Goal: Transaction & Acquisition: Obtain resource

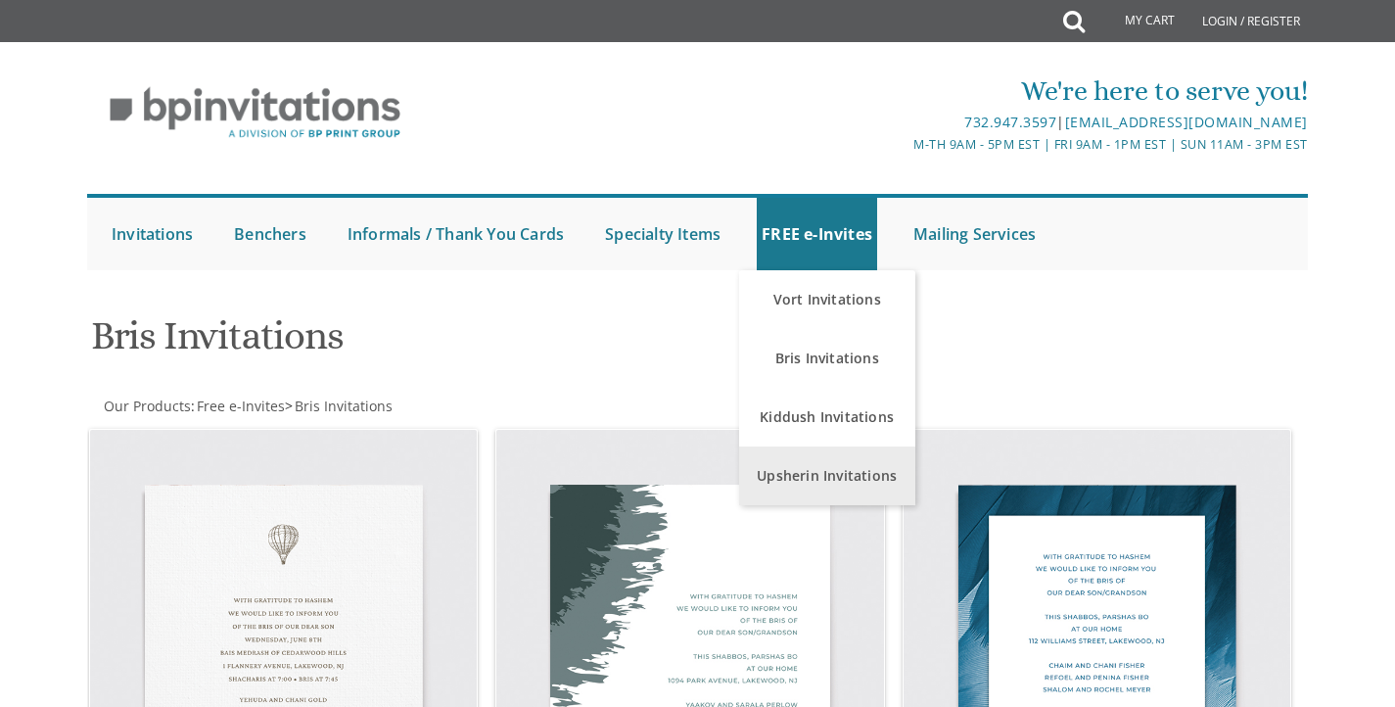
click at [786, 480] on link "Upsherin Invitations" at bounding box center [827, 476] width 176 height 59
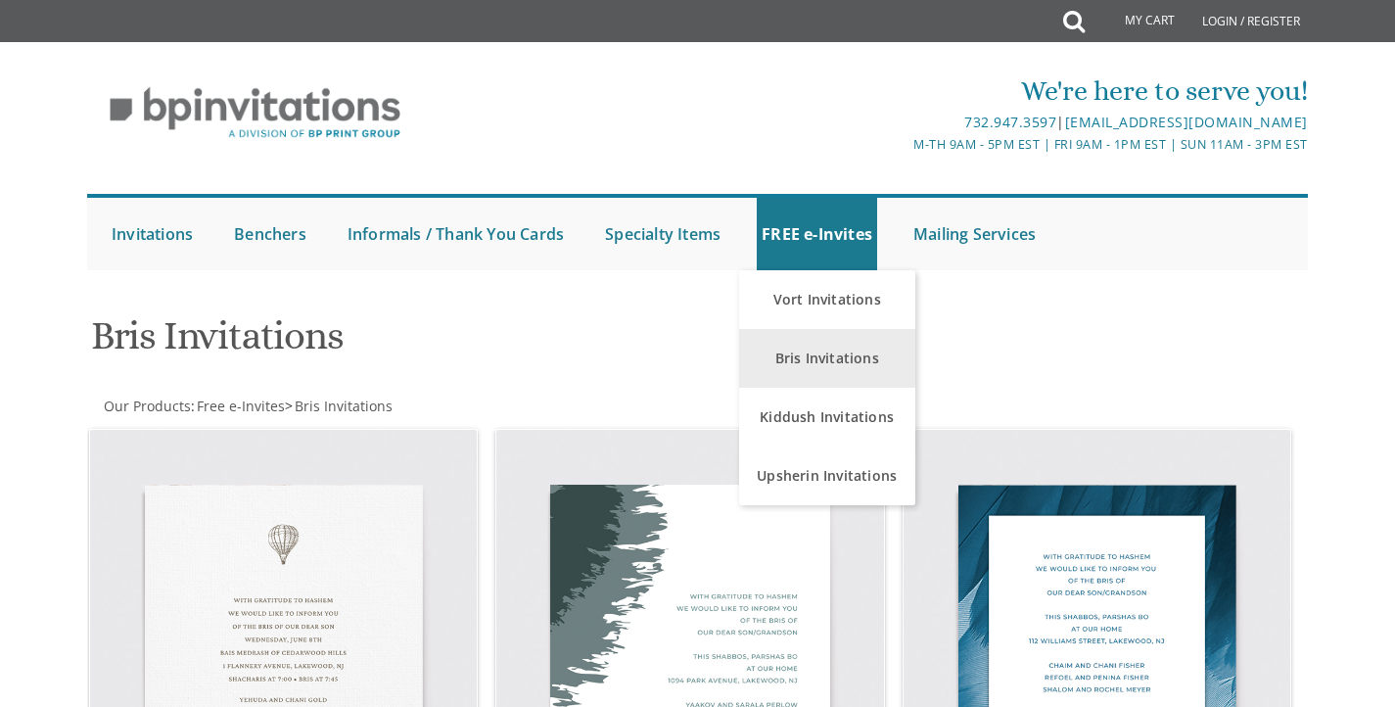
click at [823, 350] on link "Bris Invitations" at bounding box center [827, 358] width 176 height 59
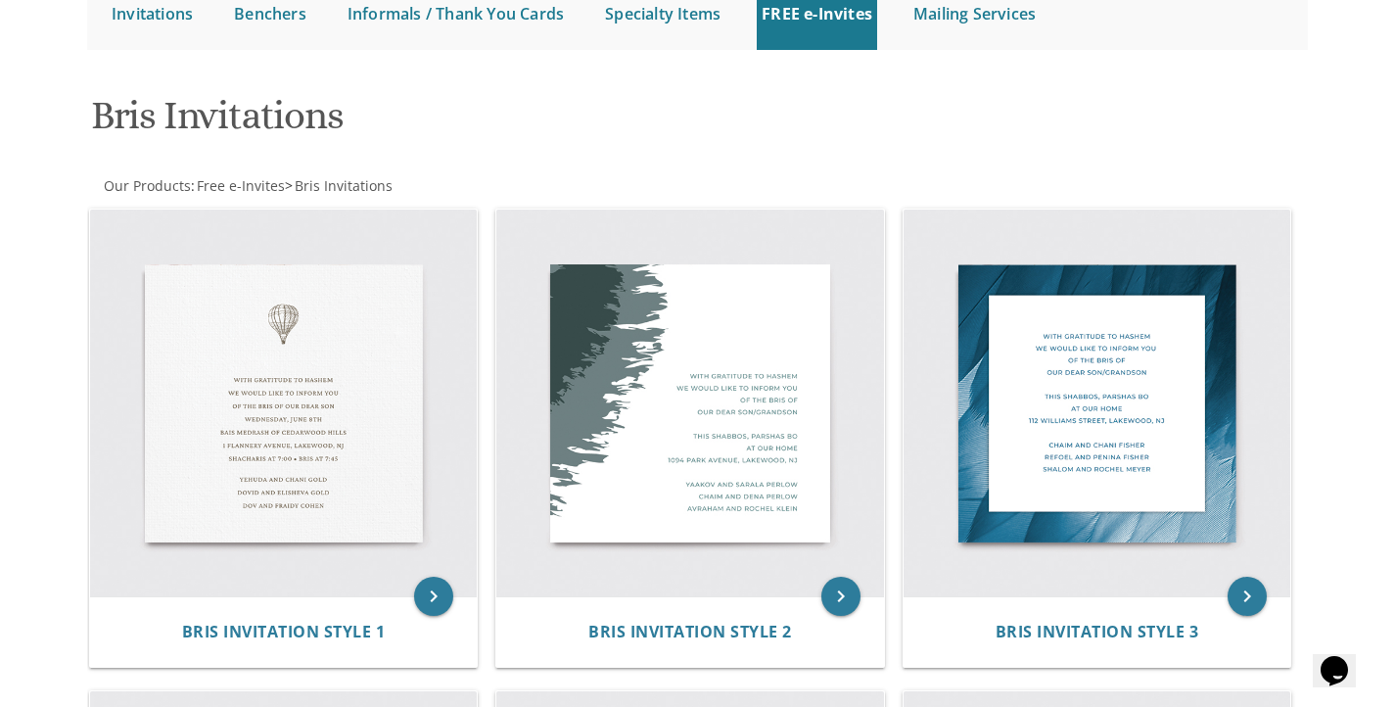
scroll to position [221, 0]
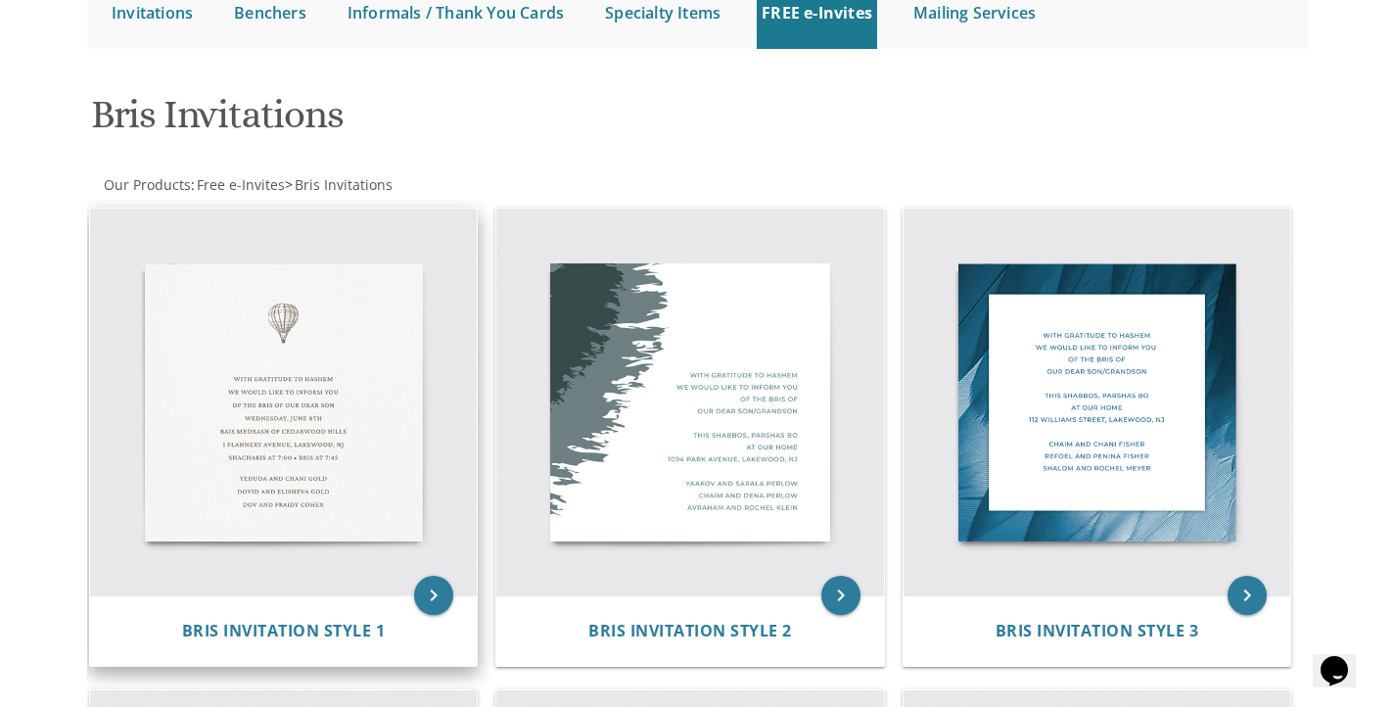
click at [398, 541] on img at bounding box center [284, 403] width 388 height 388
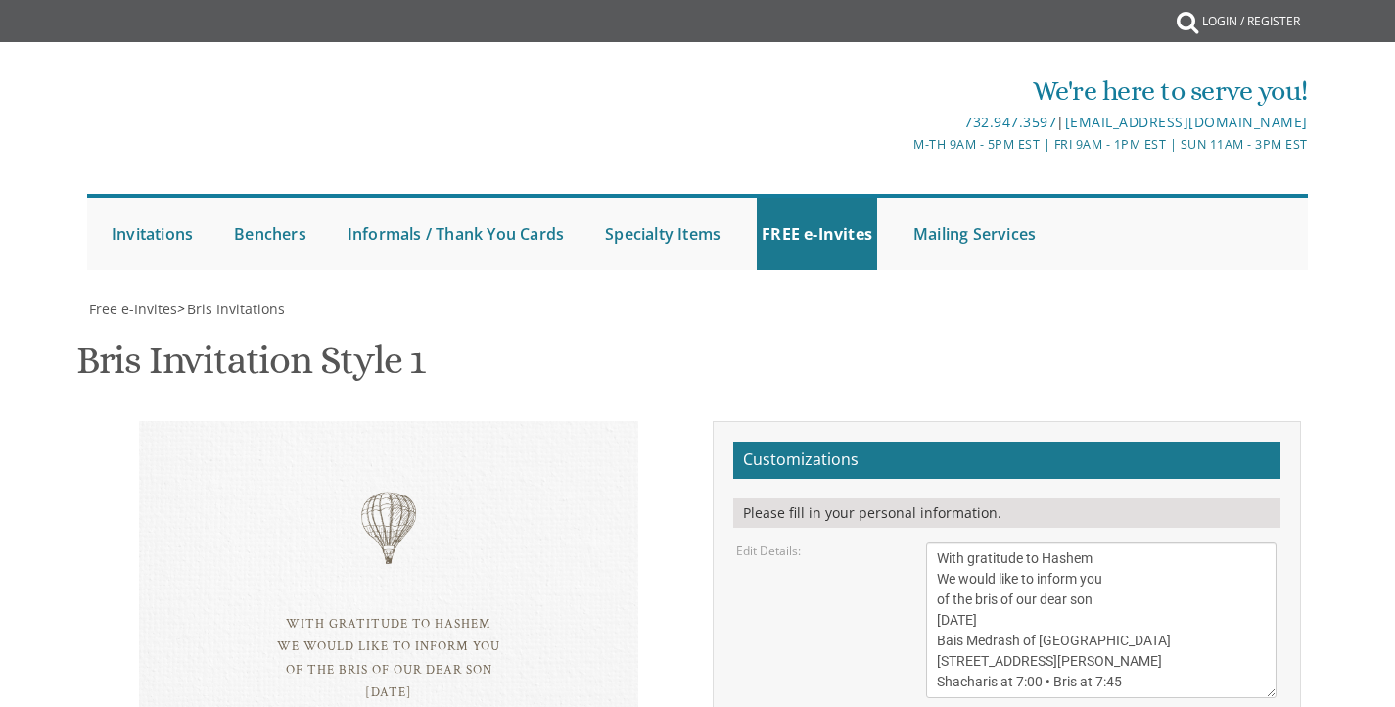
scroll to position [134, 0]
drag, startPoint x: 1119, startPoint y: 641, endPoint x: 926, endPoint y: 588, distance: 200.3
paste textarea "[PERSON_NAME] [DATE] [DATE] at young Israel fo greater cleveland davening at 7:…"
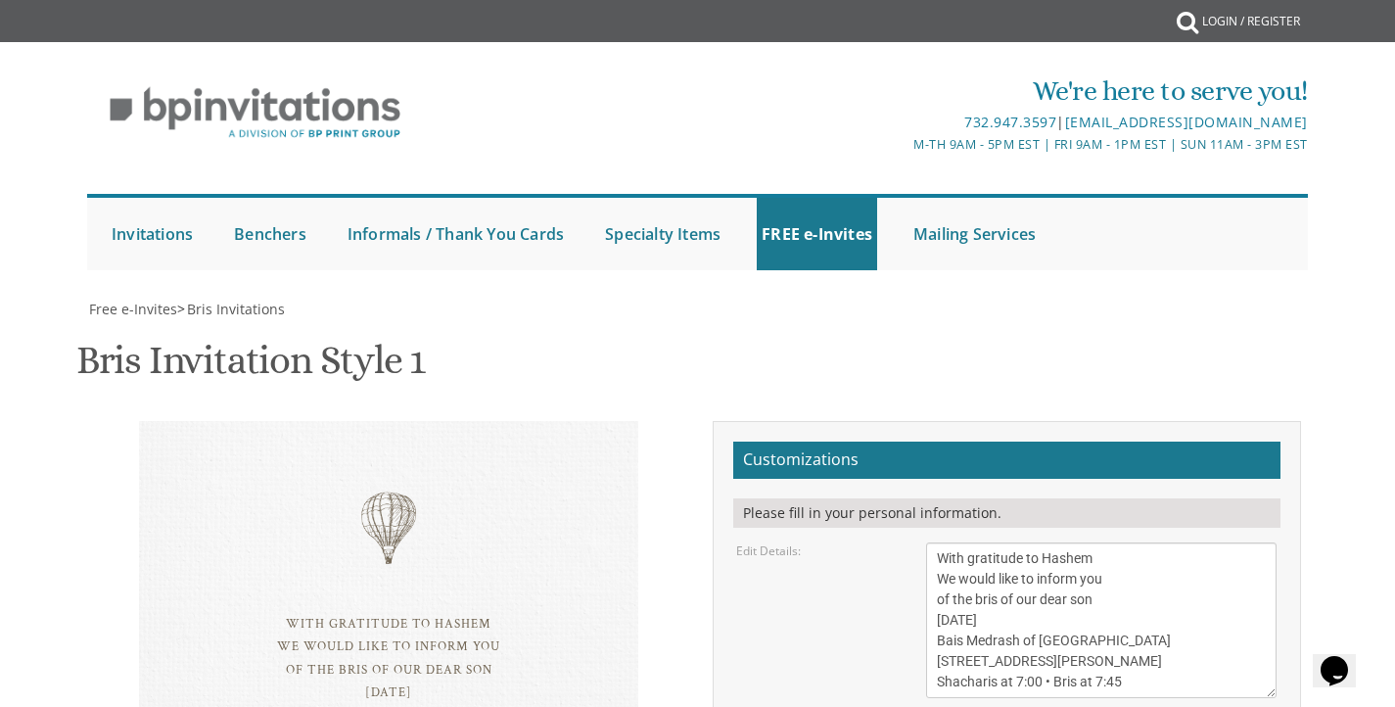
scroll to position [0, 0]
type textarea "[PERSON_NAME] [DATE] [DATE] at young Israel fo greater cleveland davening at 7:…"
click at [1106, 543] on textarea "With gratitude to Hashem We would like to inform you of the bris of our dear so…" at bounding box center [1101, 621] width 351 height 156
click at [1120, 543] on textarea "With gratitude to Hashem We would like to inform you of the bris of our dear so…" at bounding box center [1101, 621] width 351 height 156
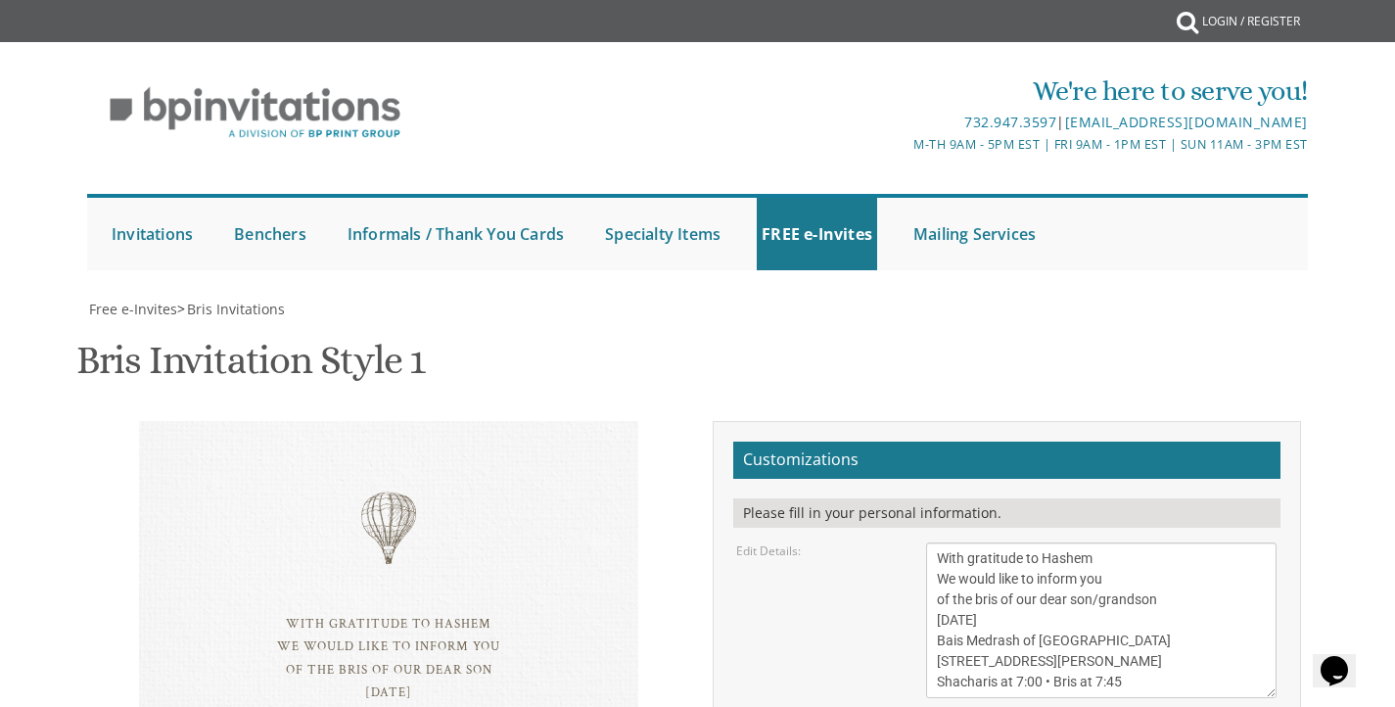
click at [982, 543] on textarea "With gratitude to Hashem We would like to inform you of the bris of our dear so…" at bounding box center [1101, 621] width 351 height 156
paste textarea "Tu"
drag, startPoint x: 1047, startPoint y: 600, endPoint x: 969, endPoint y: 601, distance: 78.3
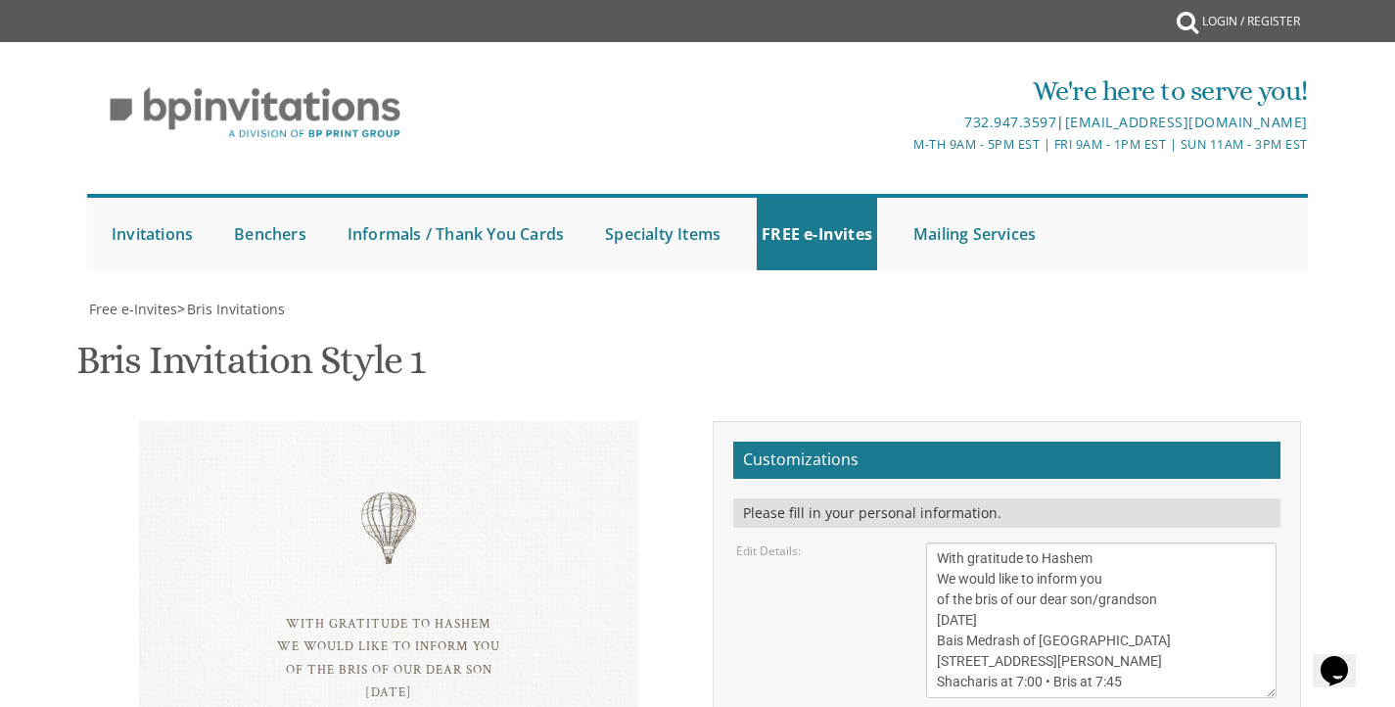
drag, startPoint x: 1056, startPoint y: 481, endPoint x: 1001, endPoint y: 483, distance: 54.9
click at [1001, 543] on textarea "With gratitude to Hashem We would like to inform you of the bris of our dear so…" at bounding box center [1101, 621] width 351 height 156
paste textarea "September 9"
click at [939, 543] on textarea "With gratitude to Hashem We would like to inform you of the bris of our dear so…" at bounding box center [1101, 621] width 351 height 156
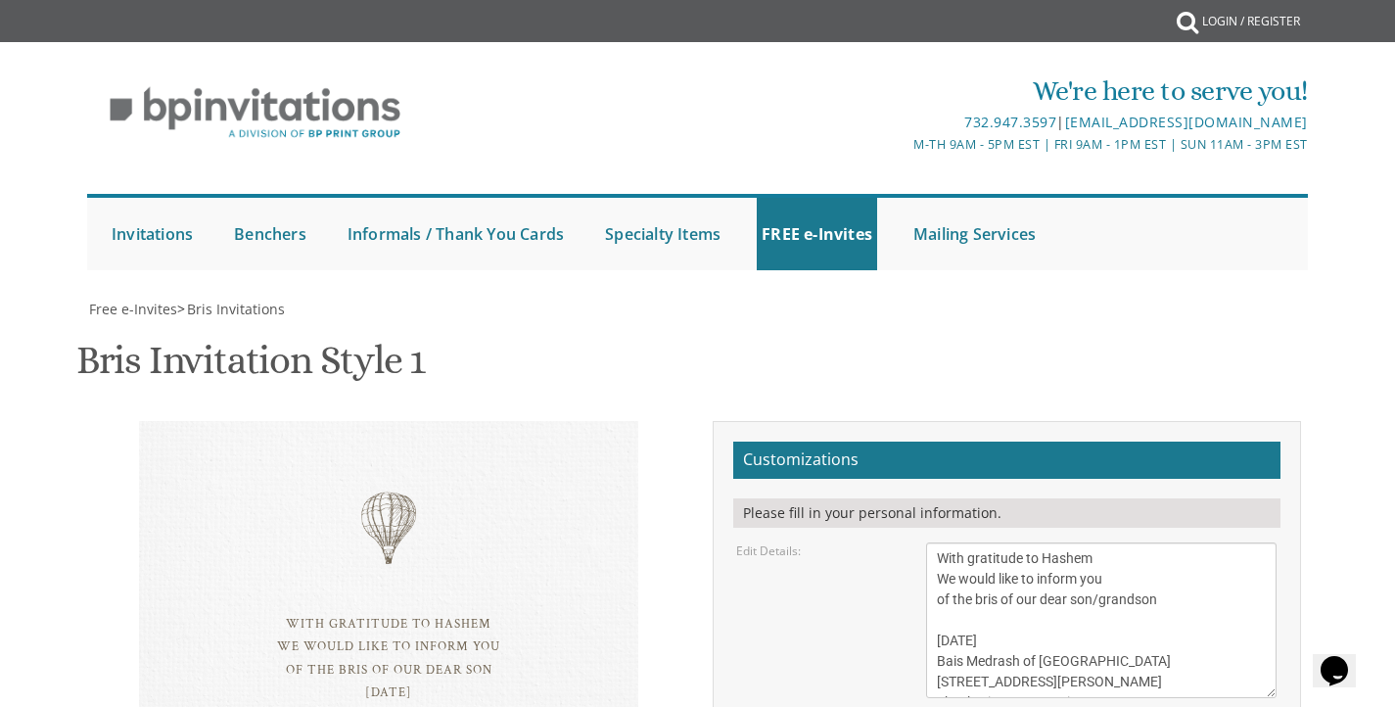
drag, startPoint x: 1138, startPoint y: 599, endPoint x: 1047, endPoint y: 618, distance: 93.0
drag, startPoint x: 1136, startPoint y: 595, endPoint x: 1048, endPoint y: 622, distance: 92.0
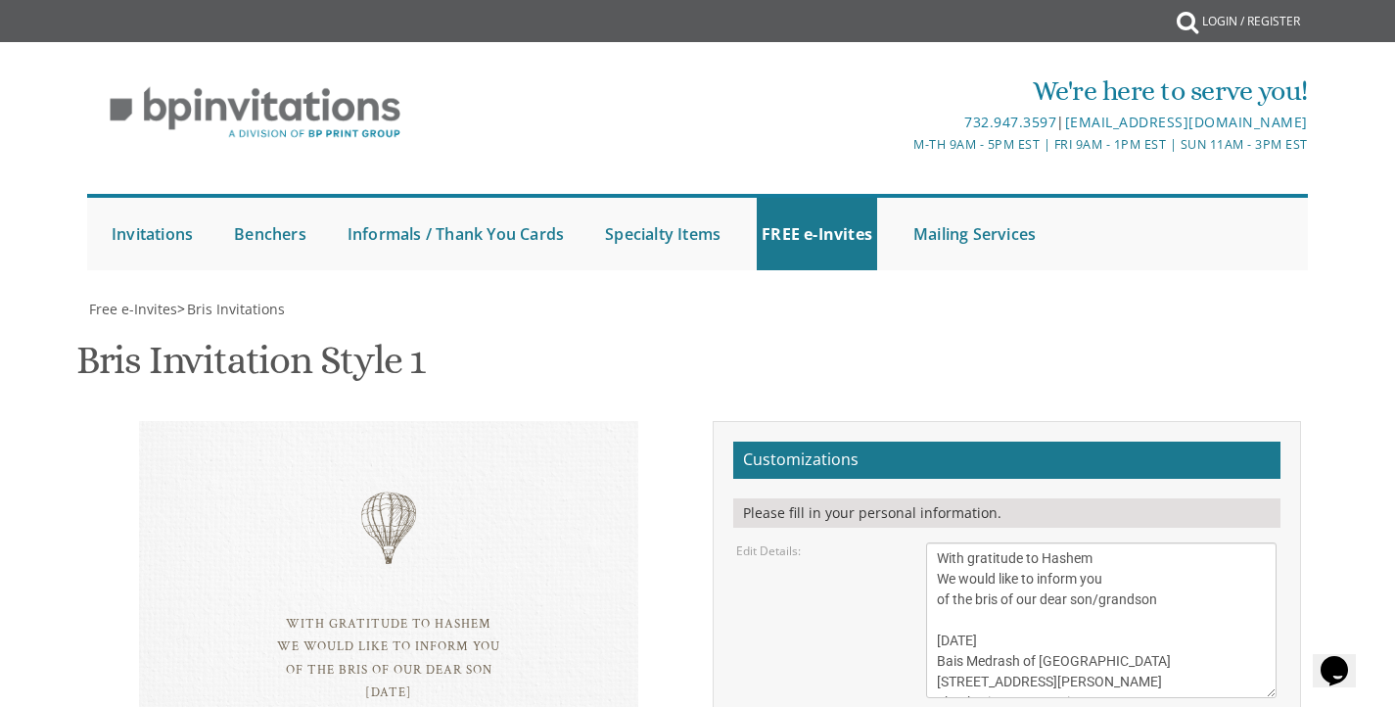
click at [1086, 543] on textarea "With gratitude to Hashem We would like to inform you of the bris of our dear so…" at bounding box center [1101, 621] width 351 height 156
drag, startPoint x: 1155, startPoint y: 548, endPoint x: 921, endPoint y: 550, distance: 234.1
click at [921, 550] on div "With gratitude to Hashem We would like to inform you of the bris of our dear so…" at bounding box center [1102, 621] width 380 height 156
paste textarea "2463 S Green Rd, Beachwood, OH 44122"
click at [1184, 543] on textarea "With gratitude to Hashem We would like to inform you of the bris of our dear so…" at bounding box center [1101, 621] width 351 height 156
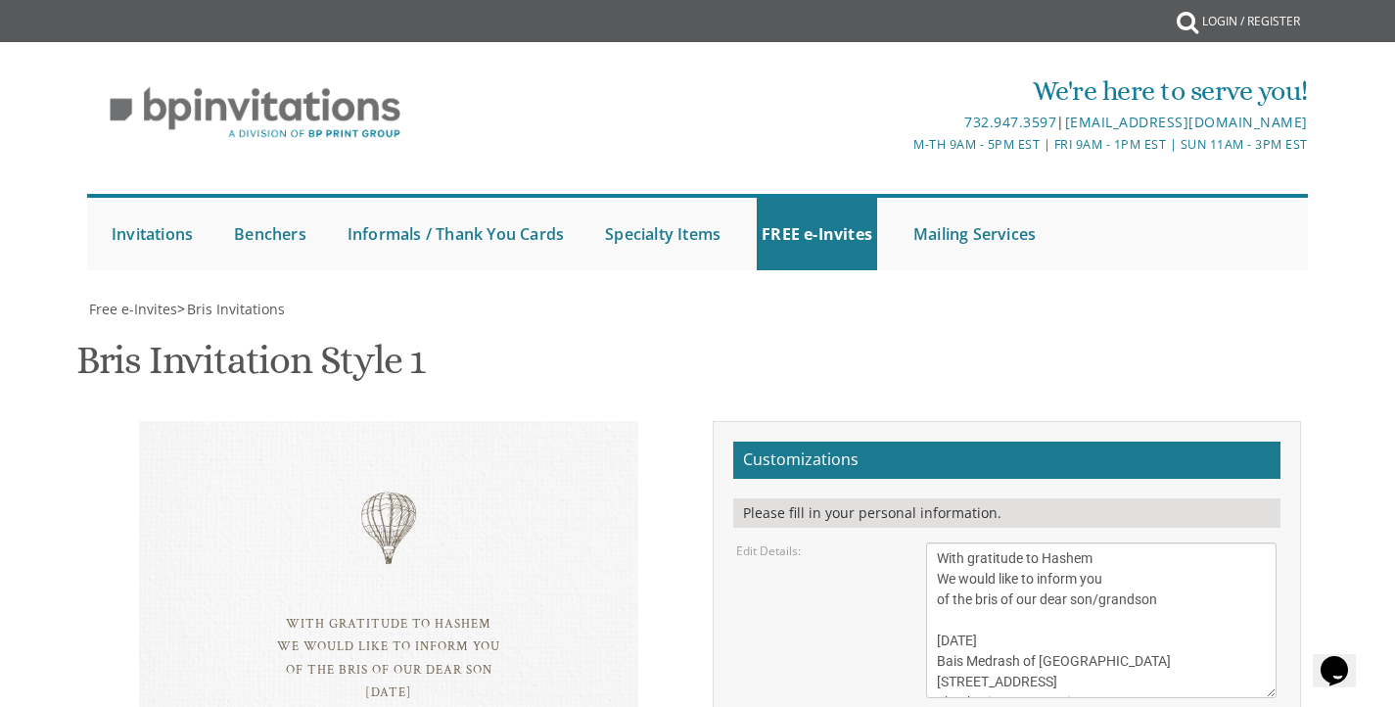
click at [1184, 543] on textarea "With gratitude to Hashem We would like to inform you of the bris of our dear so…" at bounding box center [1101, 621] width 351 height 156
drag, startPoint x: 1154, startPoint y: 526, endPoint x: 933, endPoint y: 528, distance: 220.3
click at [933, 543] on textarea "With gratitude to Hashem We would like to inform you of the bris of our dear so…" at bounding box center [1101, 621] width 351 height 156
paste textarea "Young Israel of Greater Cleveland"
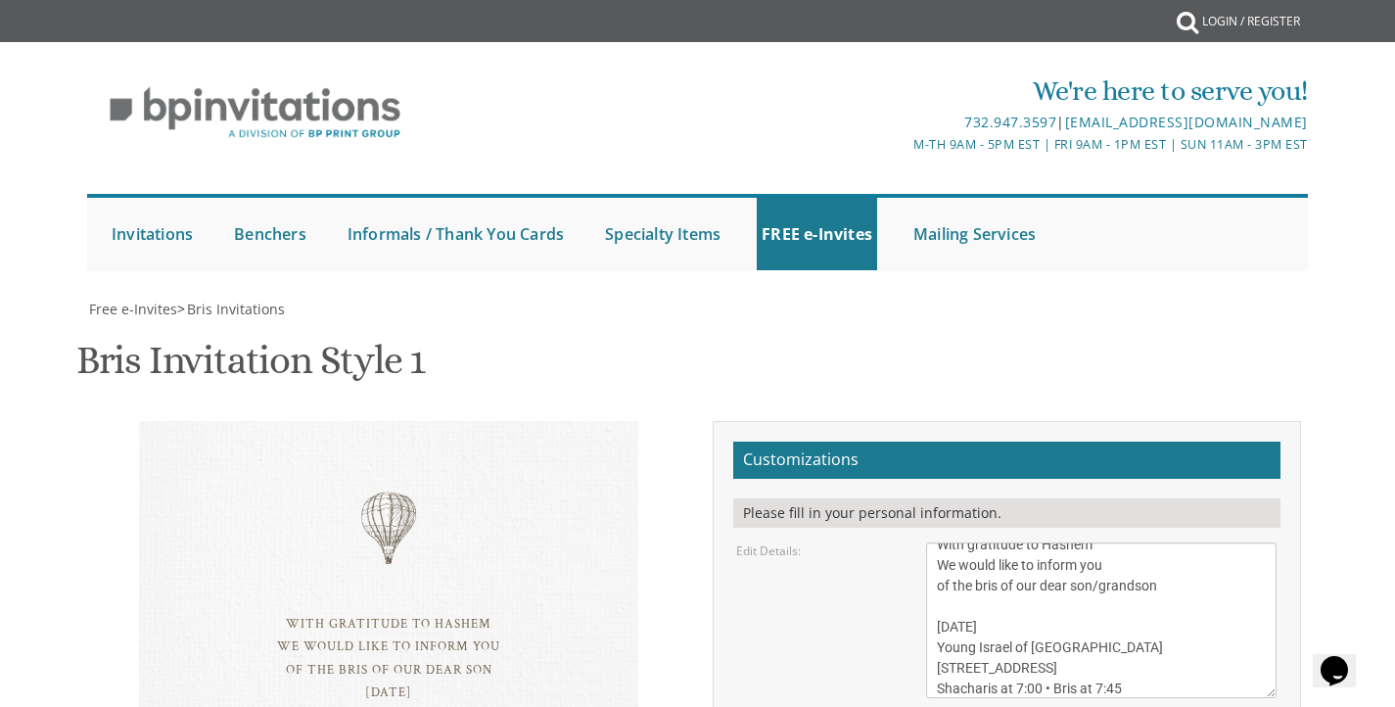
scroll to position [19, 0]
click at [1042, 543] on textarea "With gratitude to Hashem We would like to inform you of the bris of our dear so…" at bounding box center [1101, 621] width 351 height 156
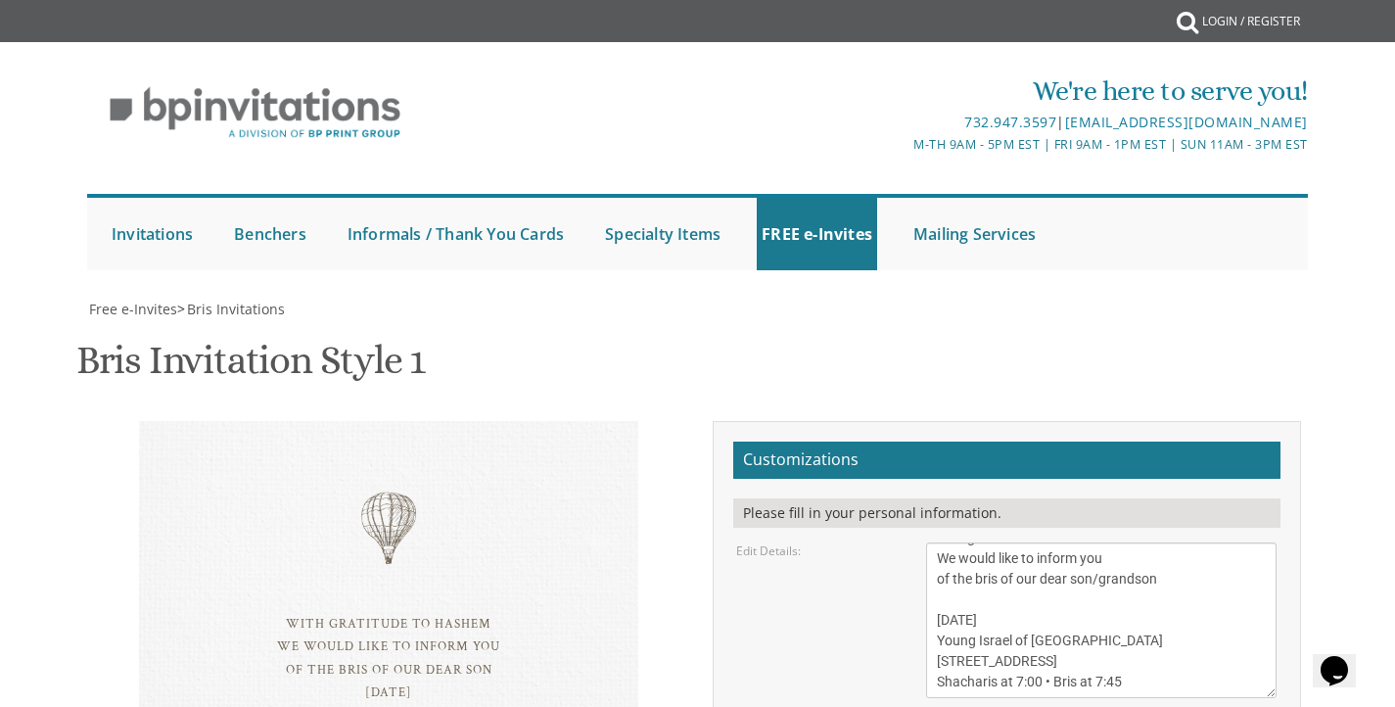
scroll to position [213, 0]
click at [1059, 543] on textarea "With gratitude to Hashem We would like to inform you of the bris of our dear so…" at bounding box center [1101, 621] width 351 height 156
click at [1033, 543] on textarea "With gratitude to Hashem We would like to inform you of the bris of our dear so…" at bounding box center [1101, 621] width 351 height 156
type textarea "With gratitude to Hashem We would like to inform you of the bris of our dear so…"
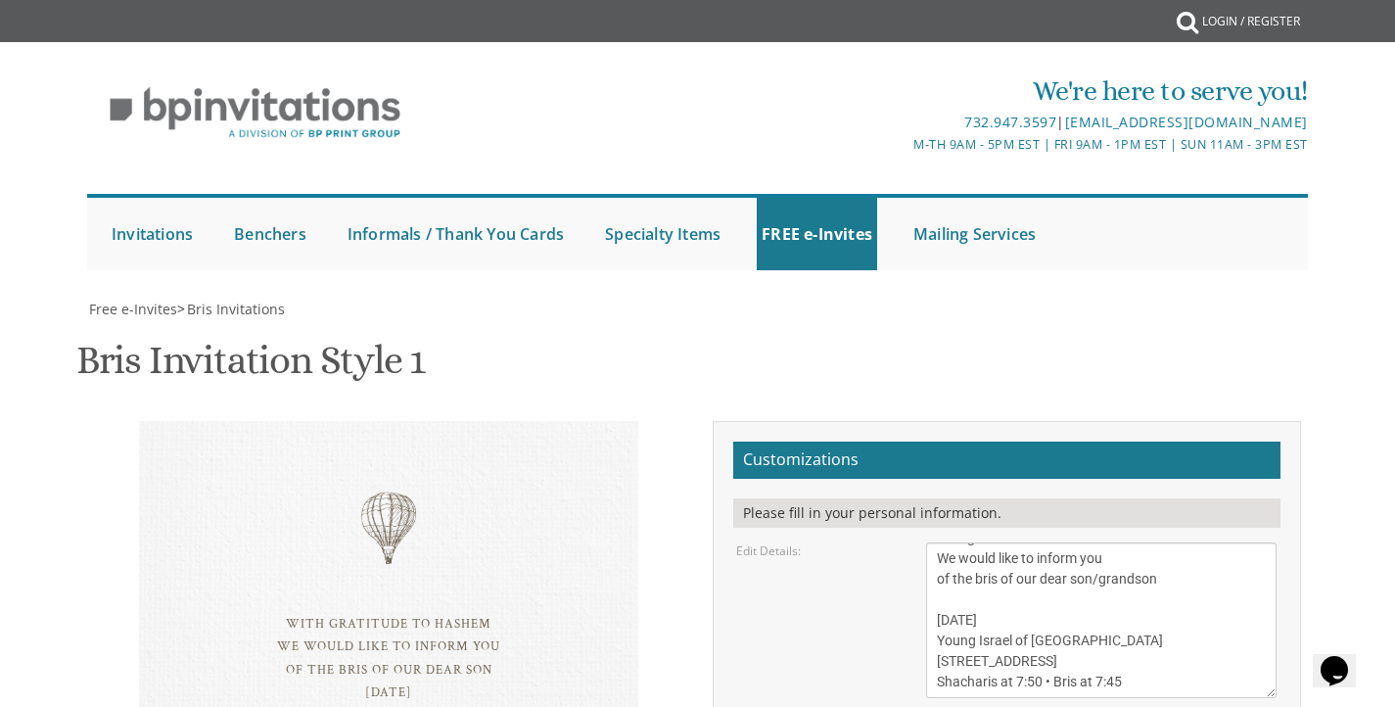
drag, startPoint x: 1192, startPoint y: 538, endPoint x: 1225, endPoint y: 552, distance: 36.4
type textarea "Bris September 9th Tuesday at young Israel fo gBris to followreater cleveland d…"
drag, startPoint x: 969, startPoint y: 558, endPoint x: 941, endPoint y: 506, distance: 59.2
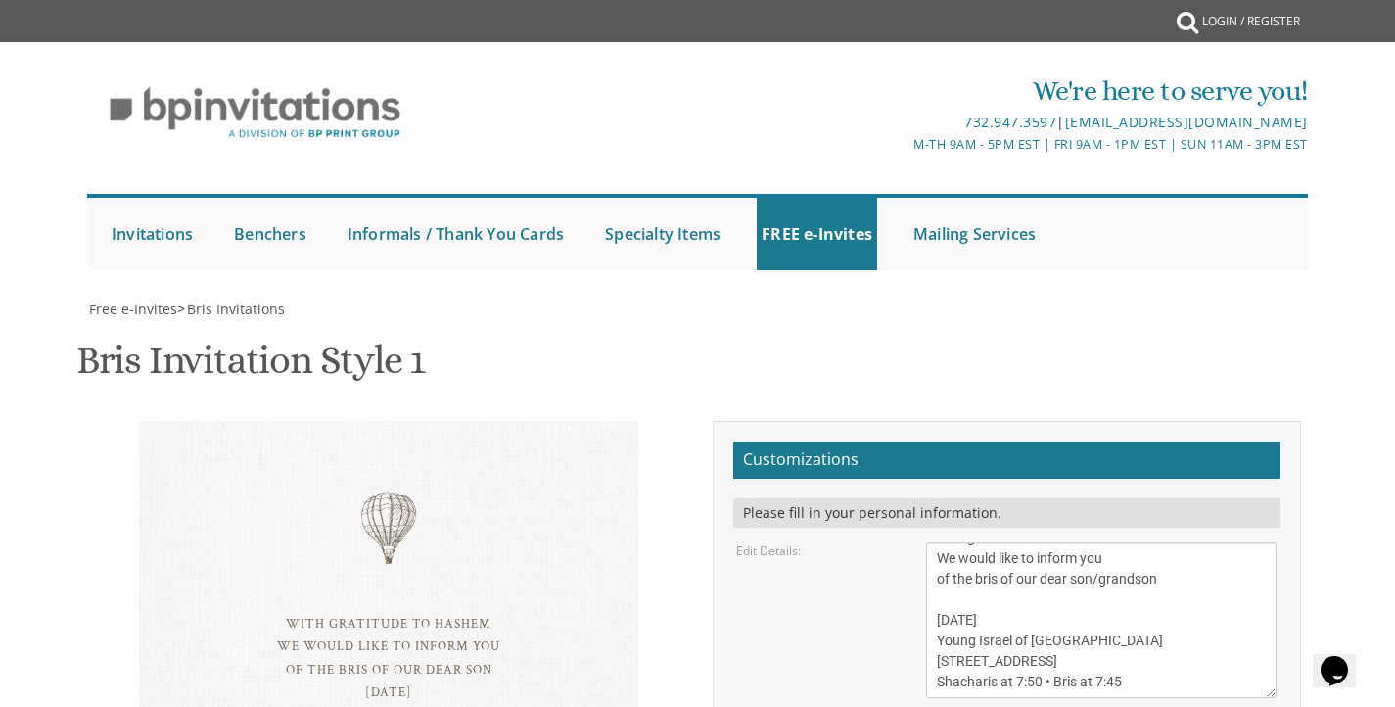
drag, startPoint x: 1116, startPoint y: 543, endPoint x: 932, endPoint y: 543, distance: 184.1
drag, startPoint x: 1056, startPoint y: 529, endPoint x: 1056, endPoint y: 518, distance: 10.8
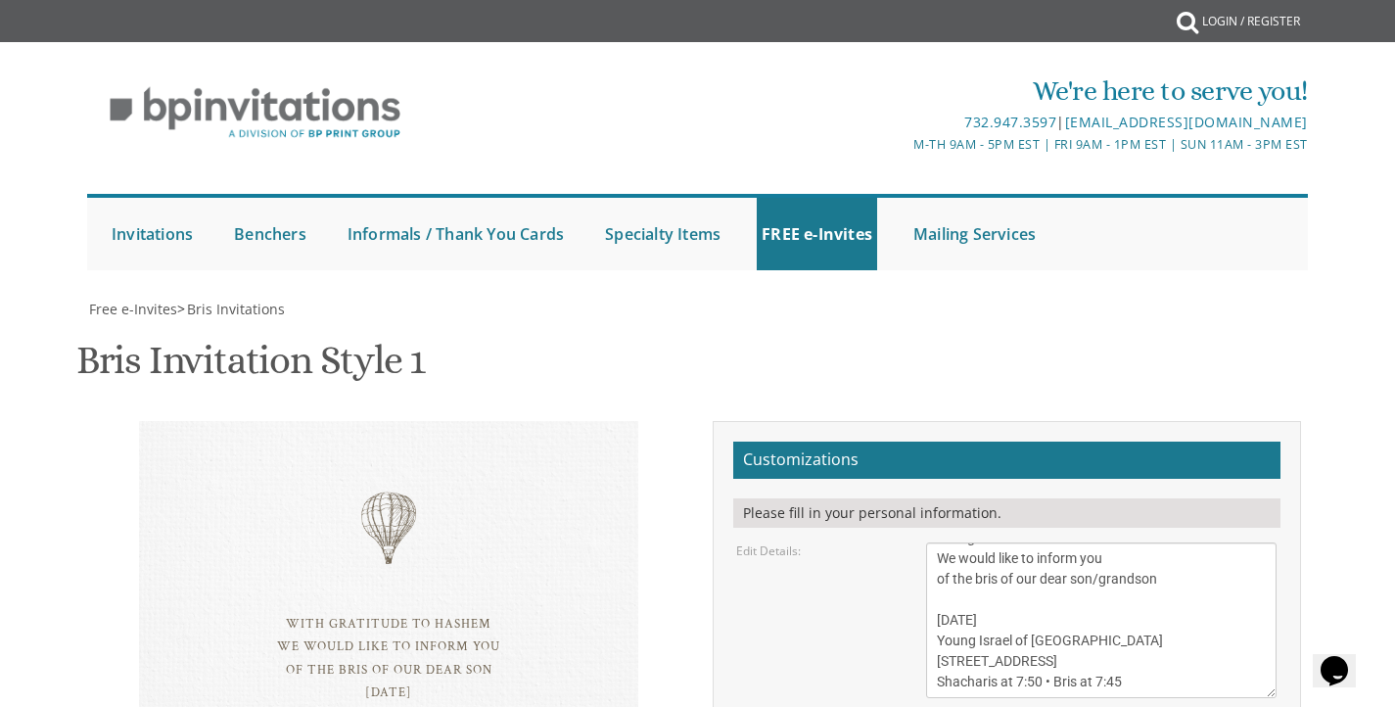
paste textarea "Mr. and Mrs. Alex Ginzburg"
type textarea "Rafi and Rachel khavis mr. and mrs. khavis Mr. and Mrs. Alex Ginzburg"
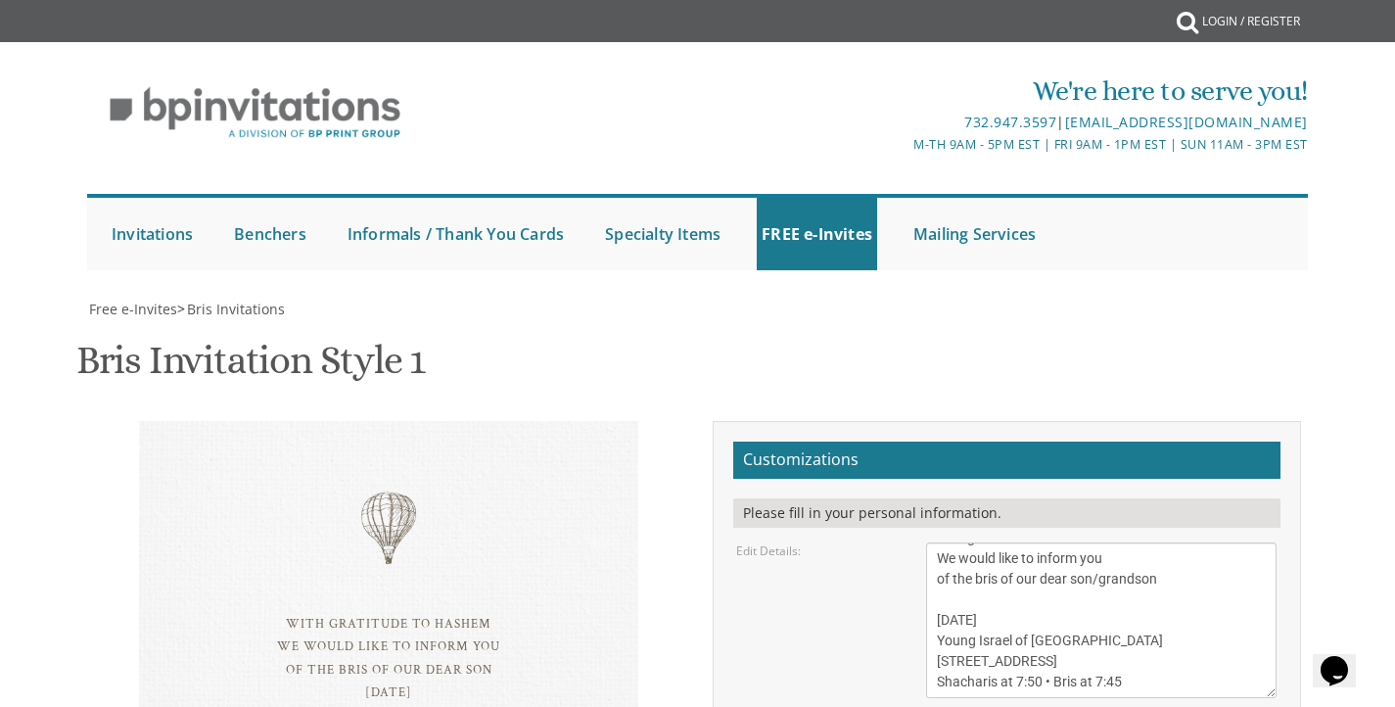
click at [878, 543] on div "Edit Details: With gratitude to Hashem We would like to inform you of the bris …" at bounding box center [1007, 621] width 570 height 156
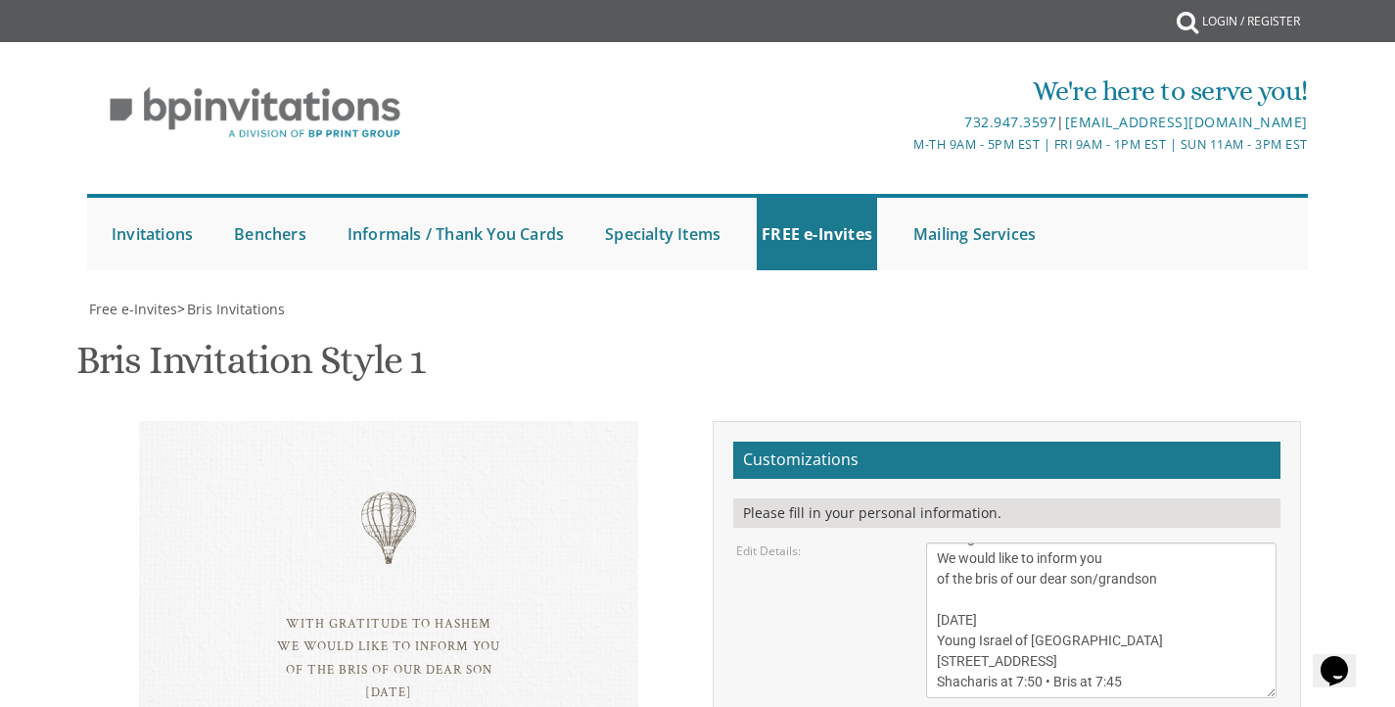
scroll to position [384, 0]
type input "yochevedginzburg@gmail.com"
click at [989, 543] on textarea "With gratitude to Hashem We would like to inform you of the bris of our dear so…" at bounding box center [1101, 621] width 351 height 156
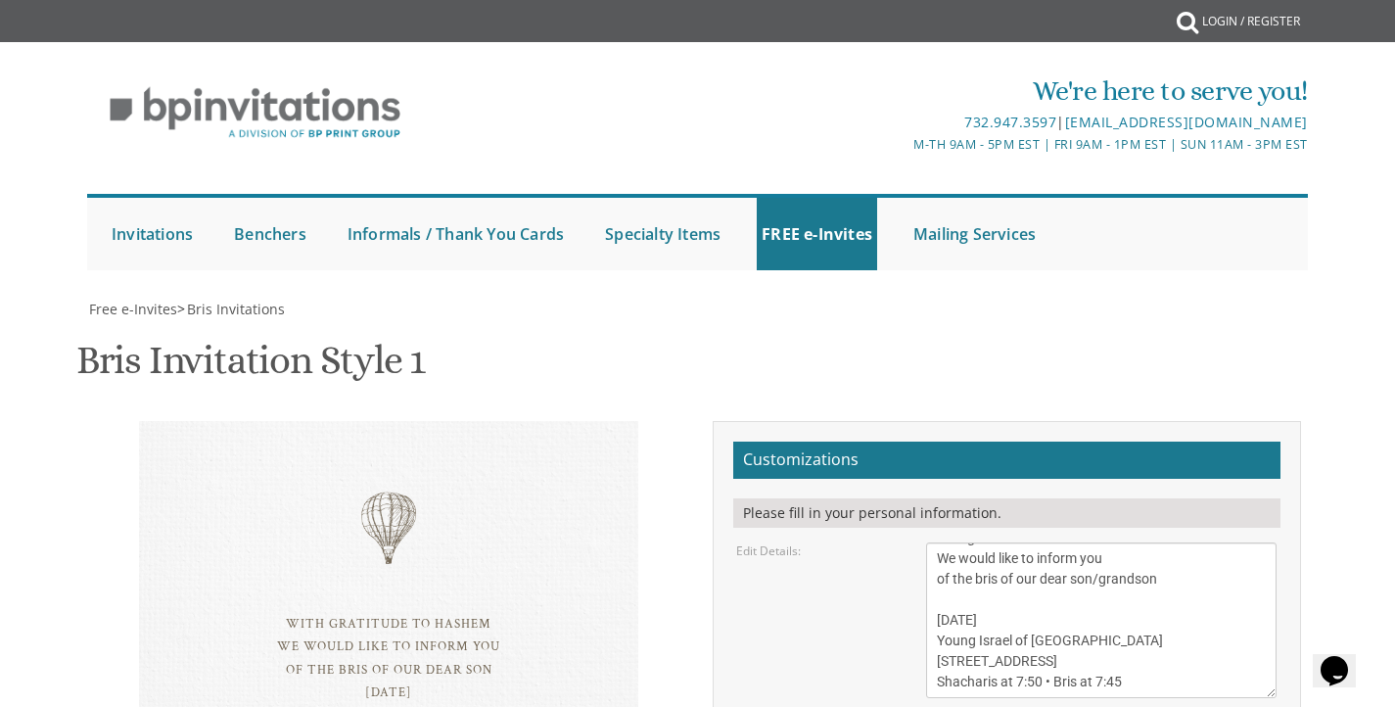
click at [969, 543] on textarea "With gratitude to Hashem We would like to inform you of the bris of our dear so…" at bounding box center [1101, 621] width 351 height 156
drag, startPoint x: 1145, startPoint y: 297, endPoint x: 922, endPoint y: 152, distance: 265.4
click at [922, 442] on form "Customizations Please fill in your personal information. Edit Details: Edit Par…" at bounding box center [1006, 703] width 547 height 523
click at [1177, 442] on form "Customizations Please fill in your personal information. Edit Details: Edit Par…" at bounding box center [1006, 703] width 547 height 523
drag, startPoint x: 1136, startPoint y: 299, endPoint x: 1107, endPoint y: 293, distance: 30.0
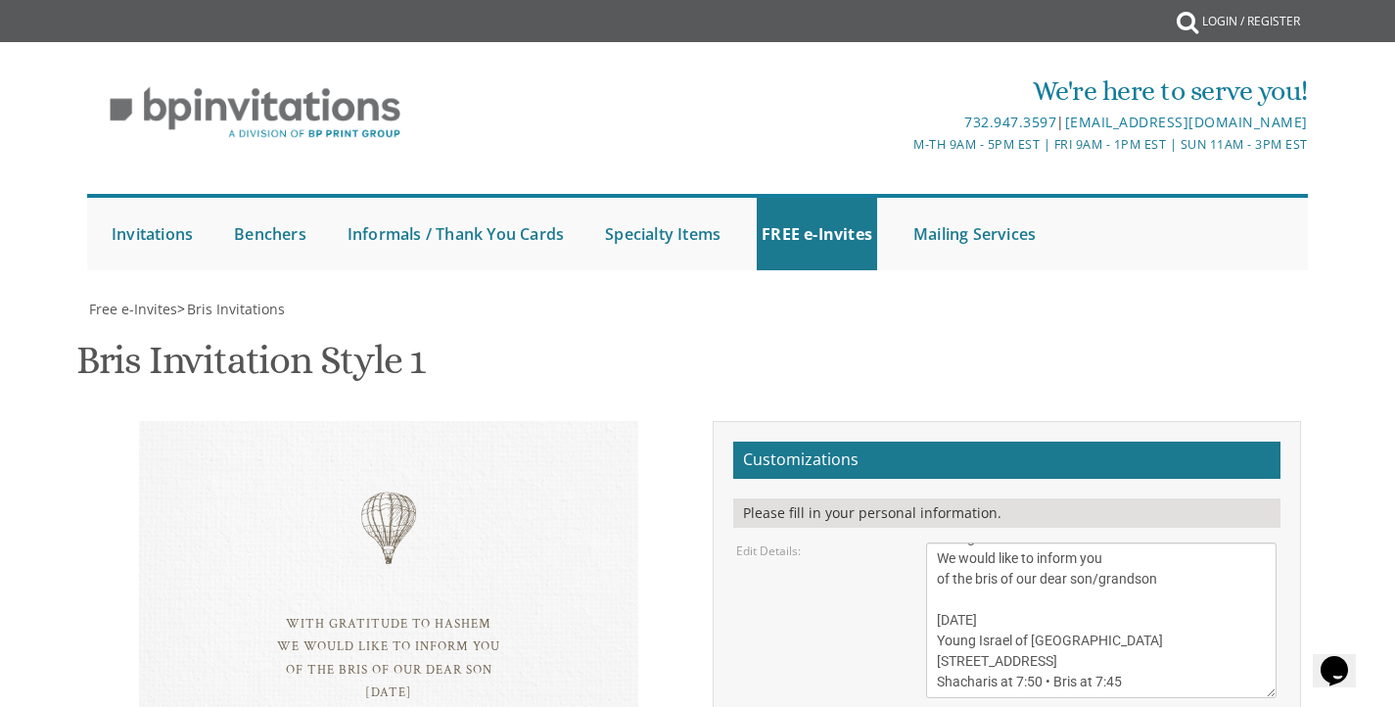
click at [1107, 543] on textarea "With gratitude to Hashem We would like to inform you of the bris of our dear so…" at bounding box center [1101, 621] width 351 height 156
click at [1136, 543] on textarea "With gratitude to Hashem We would like to inform you of the bris of our dear so…" at bounding box center [1101, 621] width 351 height 156
drag, startPoint x: 1136, startPoint y: 295, endPoint x: 1088, endPoint y: 296, distance: 48.0
click at [1088, 543] on textarea "With gratitude to Hashem We would like to inform you of the bris of our dear so…" at bounding box center [1101, 621] width 351 height 156
click at [1155, 543] on textarea "With gratitude to Hashem We would like to inform you of the bris of our dear so…" at bounding box center [1101, 621] width 351 height 156
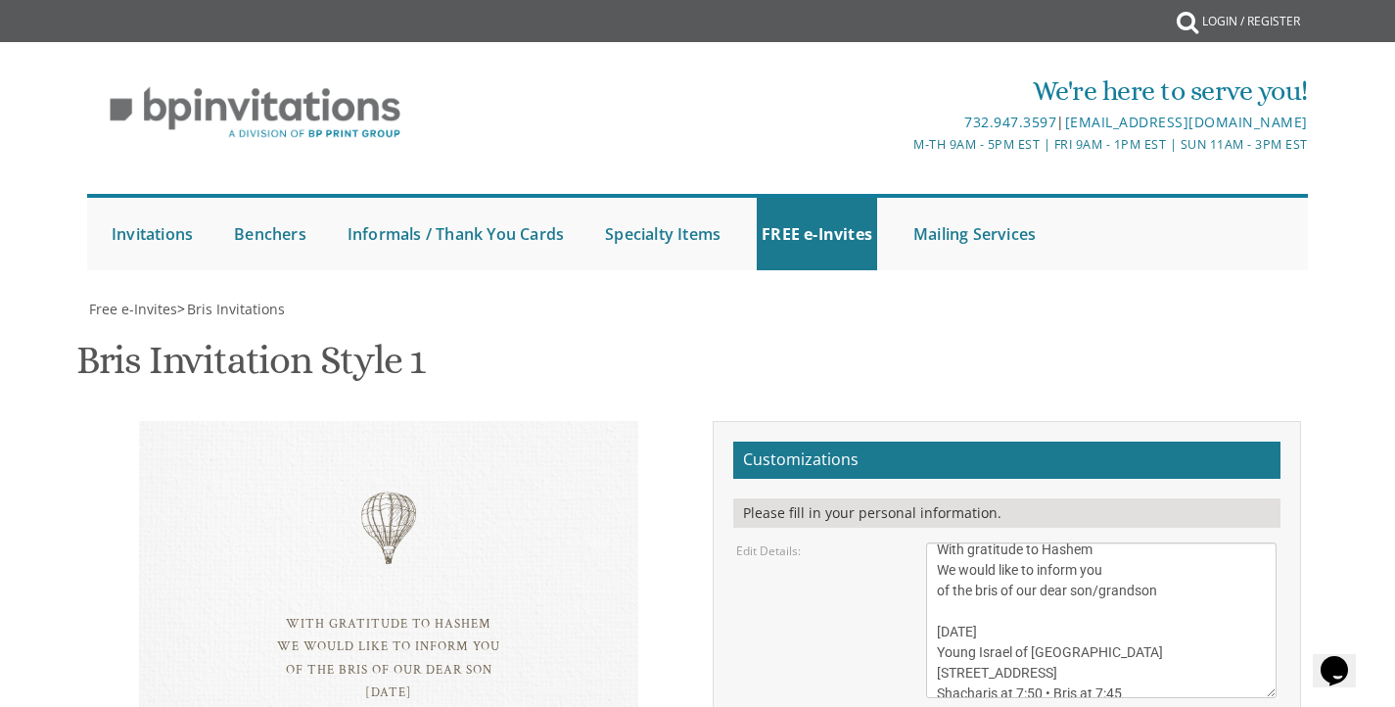
scroll to position [0, 0]
drag, startPoint x: 1154, startPoint y: 305, endPoint x: 931, endPoint y: 143, distance: 274.8
click at [931, 442] on form "Customizations Please fill in your personal information. Edit Details: Edit Par…" at bounding box center [1006, 703] width 547 height 523
drag, startPoint x: 1123, startPoint y: 392, endPoint x: 928, endPoint y: 327, distance: 205.3
click at [928, 442] on form "Customizations Please fill in your personal information. Edit Details: Edit Par…" at bounding box center [1006, 703] width 547 height 523
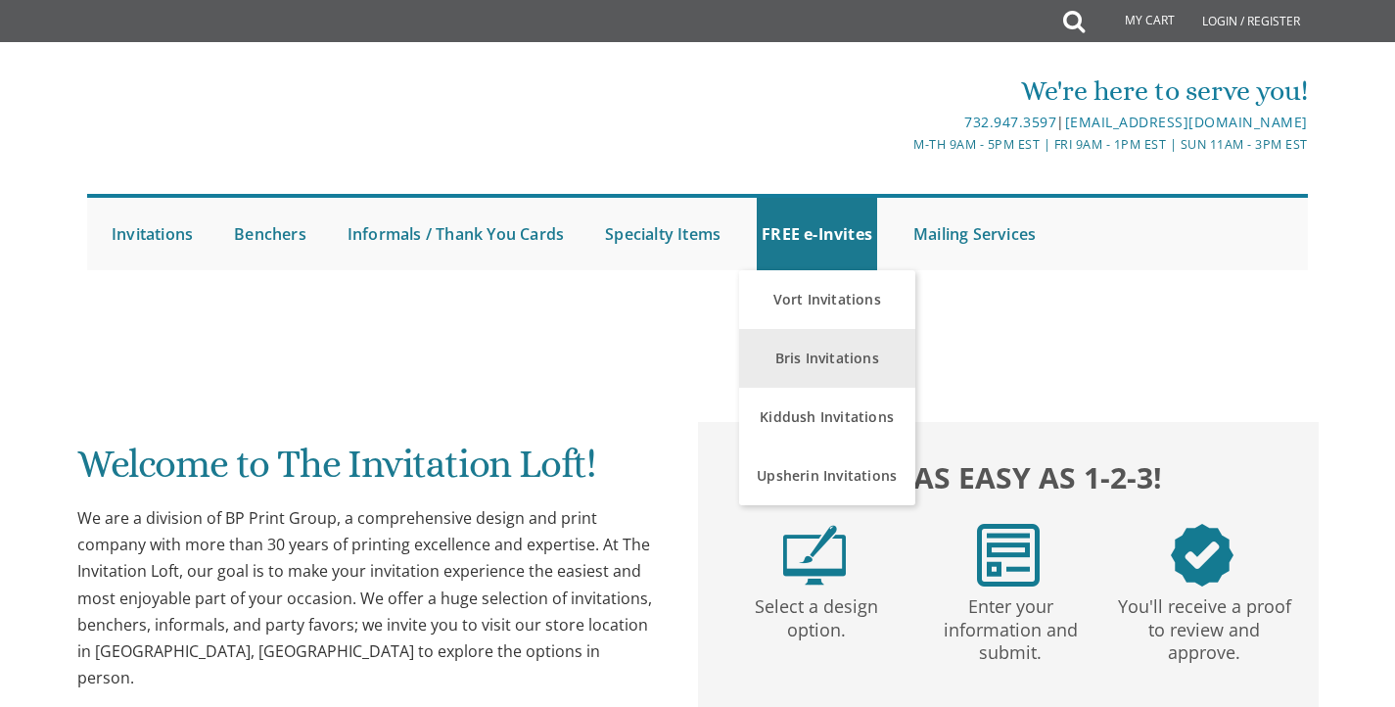
click at [808, 360] on link "Bris Invitations" at bounding box center [827, 358] width 176 height 59
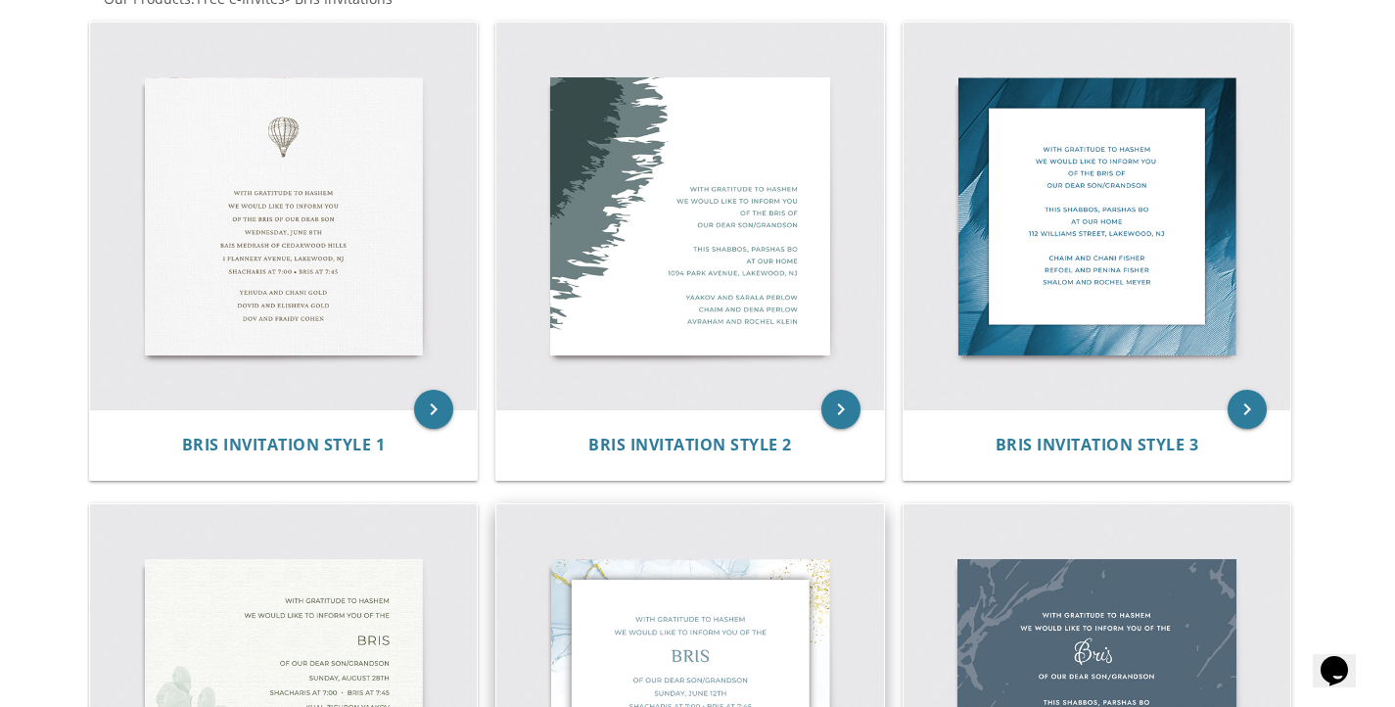
scroll to position [509, 0]
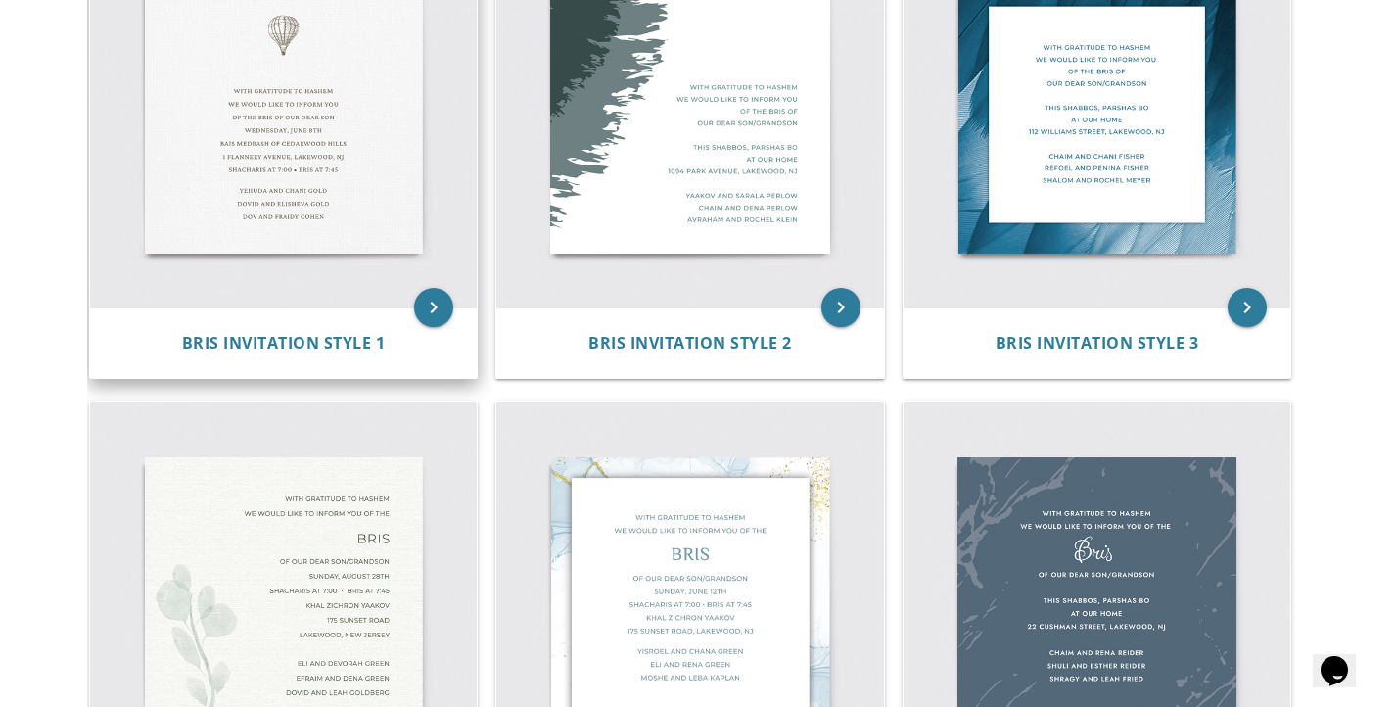
click at [341, 249] on img at bounding box center [284, 115] width 388 height 388
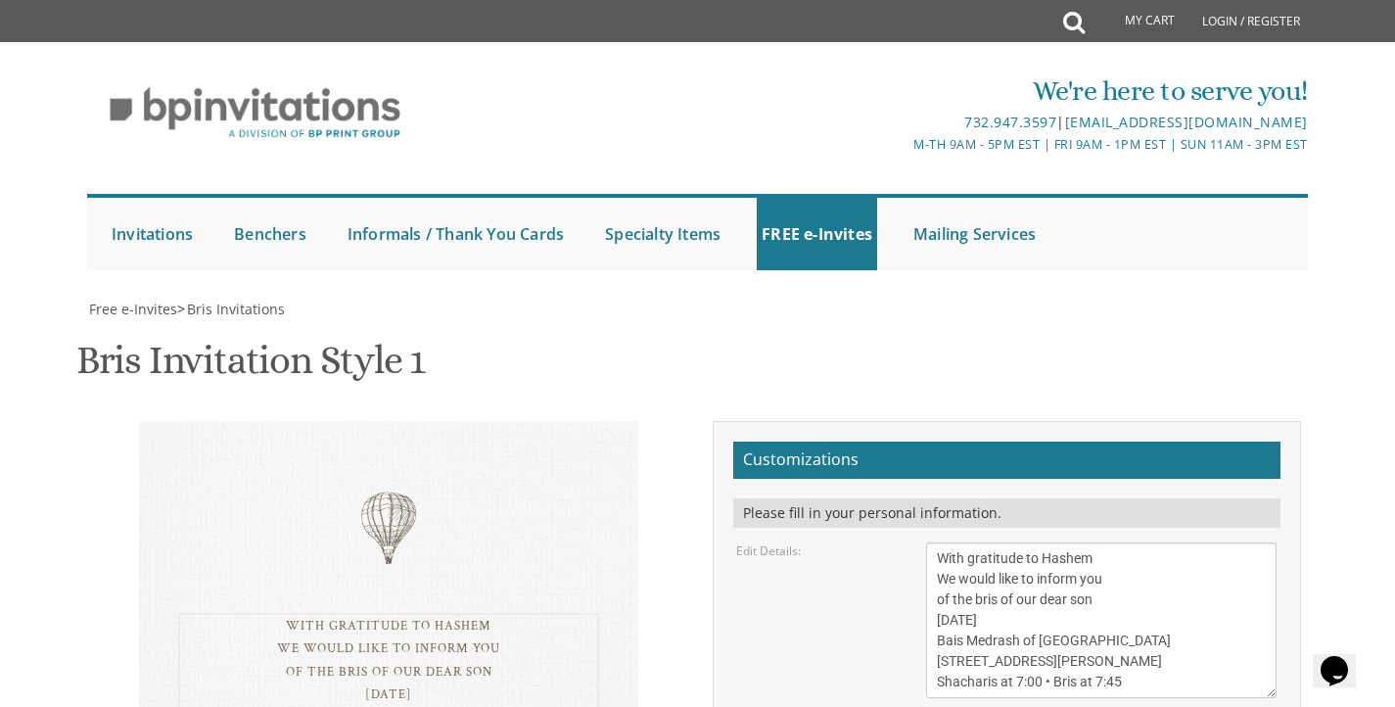
drag, startPoint x: 1167, startPoint y: 627, endPoint x: 931, endPoint y: 487, distance: 274.4
click at [931, 543] on textarea "With gratitude to Hashem We would like to inform you of the bris of our dear so…" at bounding box center [1101, 621] width 351 height 156
paste textarea "/grandson Tuesday, September 9 Young Israel of Greater Cleveland 2463 S Green R…"
type textarea "With gratitude to Hashem We would like to inform you of the bris of our dear so…"
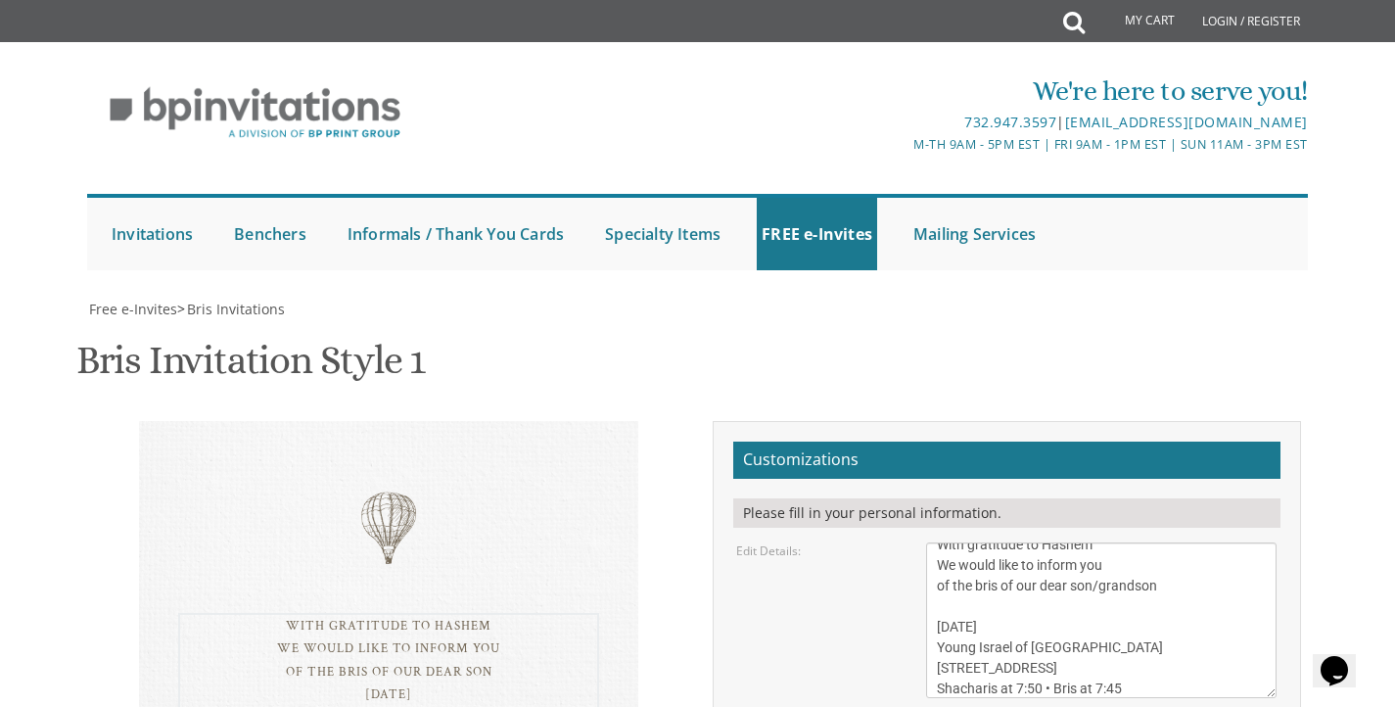
click at [846, 560] on div "Edit Details: With gratitude to Hashem We would like to inform you of the bris …" at bounding box center [1007, 621] width 570 height 156
drag, startPoint x: 1152, startPoint y: 434, endPoint x: 1089, endPoint y: 441, distance: 63.0
click at [1089, 543] on textarea "With gratitude to Hashem We would like to inform you of the bris of our dear so…" at bounding box center [1101, 621] width 351 height 156
click at [1142, 543] on textarea "With gratitude to Hashem We would like to inform you of the bris of our dear so…" at bounding box center [1101, 621] width 351 height 156
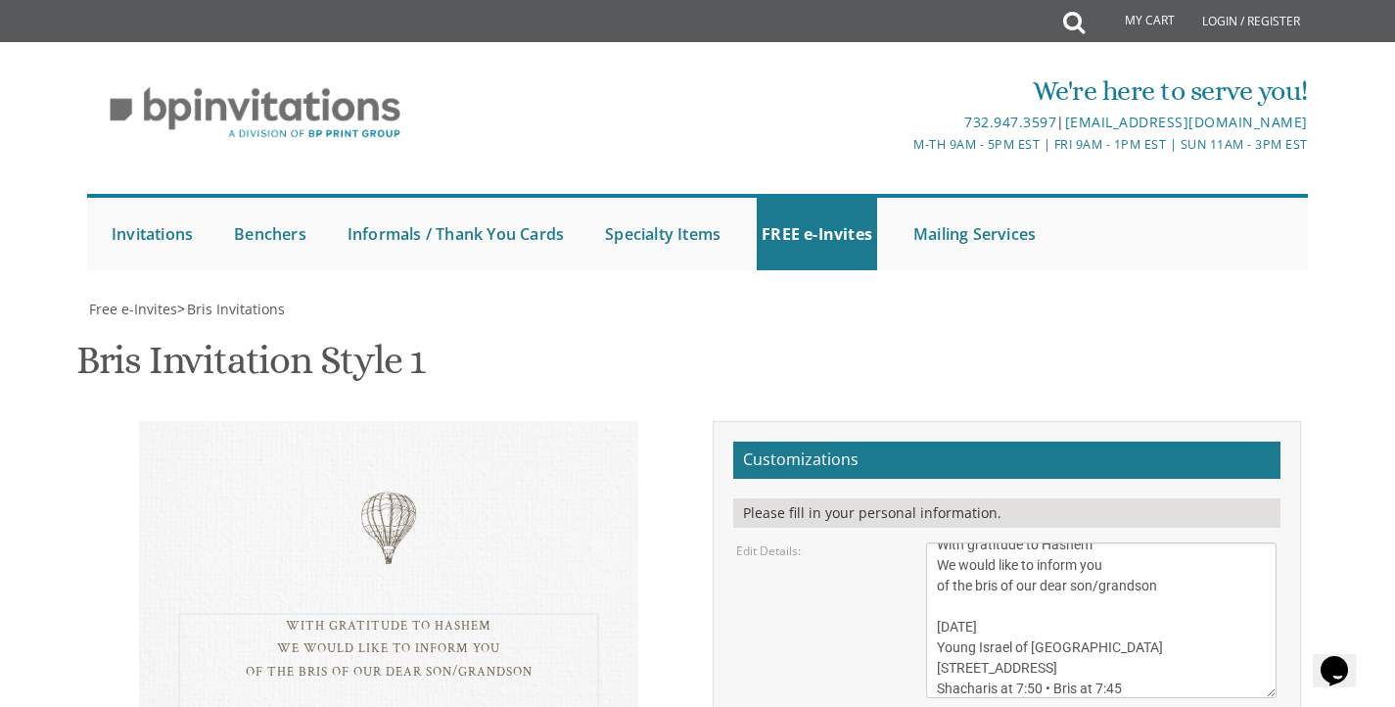
click at [1142, 543] on textarea "With gratitude to Hashem We would like to inform you of the bris of our dear so…" at bounding box center [1101, 621] width 351 height 156
drag, startPoint x: 1103, startPoint y: 528, endPoint x: 865, endPoint y: 459, distance: 247.6
click at [865, 459] on form "Customizations Please fill in your personal information. Edit Details: Edit Par…" at bounding box center [1006, 703] width 547 height 523
paste textarea "Rafi and Rachel khavis mr. and mrs. khavis Mr. and Mrs. Alex Ginzburg"
type textarea "Rafi and Rachel khavis mr. and mrs. khavis Mr. and Mrs. Alex Ginzburg"
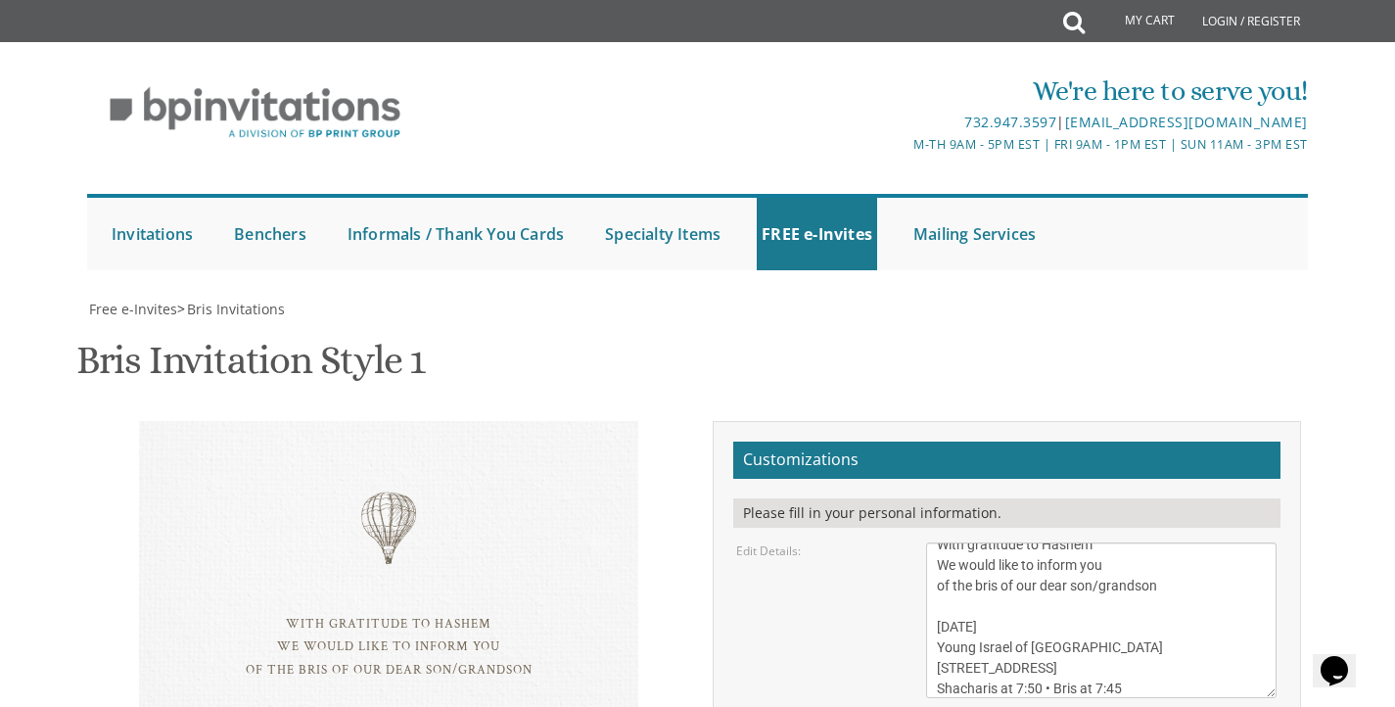
click at [969, 543] on textarea "With gratitude to Hashem We would like to inform you of the bris of our dear so…" at bounding box center [1101, 621] width 351 height 156
click at [773, 543] on div "Edit Details: With gratitude to Hashem We would like to inform you of the bris …" at bounding box center [1007, 621] width 570 height 156
drag, startPoint x: 1142, startPoint y: 397, endPoint x: 913, endPoint y: 387, distance: 229.4
click at [913, 543] on div "With gratitude to Hashem We would like to inform you of the bris of our dear so…" at bounding box center [1102, 621] width 380 height 156
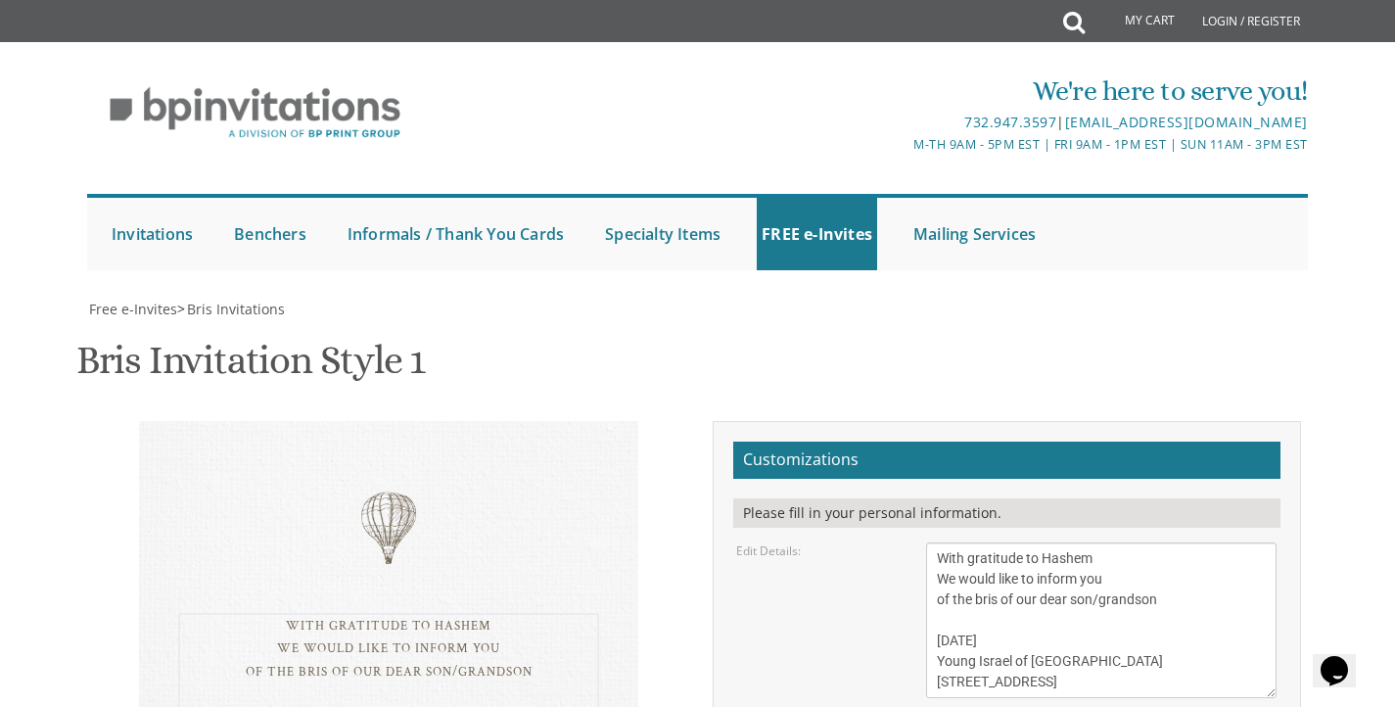
scroll to position [0, 0]
click at [1100, 543] on textarea "With gratitude to Hashem We would like to inform you of the bris of our dear so…" at bounding box center [1101, 621] width 351 height 156
paste textarea "Shacharis at 7:50 • Bris at 7:45"
click at [1138, 543] on textarea "With gratitude to Hashem We would like to inform you of the bris of our dear so…" at bounding box center [1101, 621] width 351 height 156
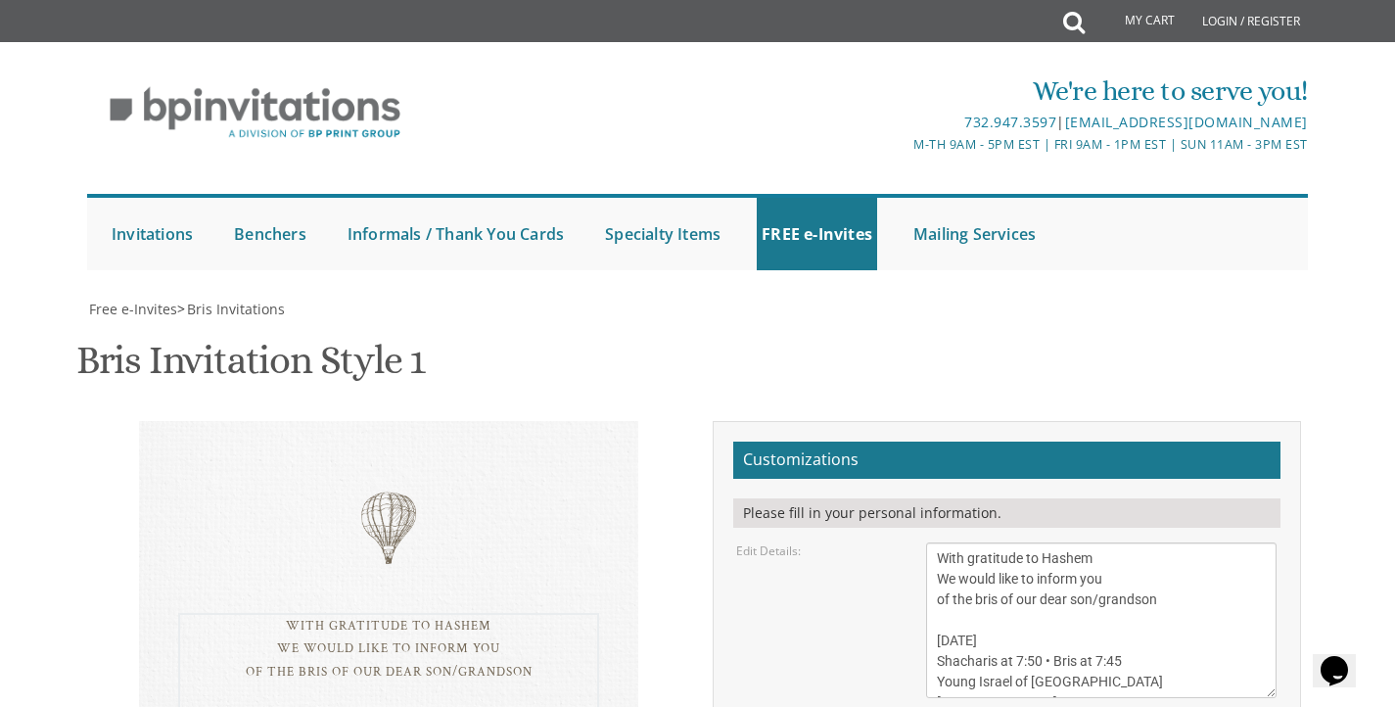
click at [1140, 543] on textarea "With gratitude to Hashem We would like to inform you of the bris of our dear so…" at bounding box center [1101, 621] width 351 height 156
click at [1017, 543] on textarea "With gratitude to Hashem We would like to inform you of the bris of our dear so…" at bounding box center [1101, 621] width 351 height 156
drag, startPoint x: 1152, startPoint y: 365, endPoint x: 1089, endPoint y: 367, distance: 62.7
click at [1089, 543] on textarea "With gratitude to Hashem We would like to inform you of the bris of our dear so…" at bounding box center [1101, 621] width 351 height 156
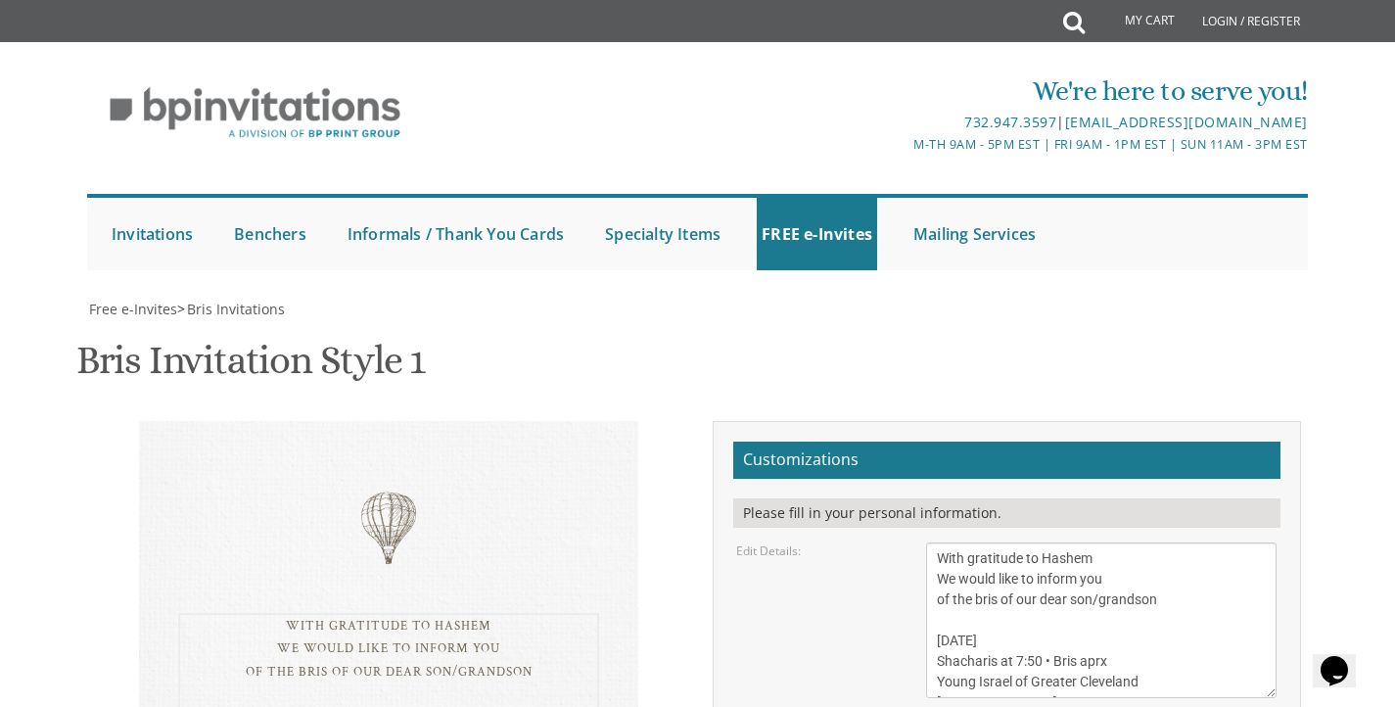
click at [1131, 543] on textarea "With gratitude to Hashem We would like to inform you of the bris of our dear so…" at bounding box center [1101, 621] width 351 height 156
click at [1123, 543] on textarea "With gratitude to Hashem We would like to inform you of the bris of our dear so…" at bounding box center [1101, 621] width 351 height 156
click at [1129, 543] on textarea "With gratitude to Hashem We would like to inform you of the bris of our dear so…" at bounding box center [1101, 621] width 351 height 156
type textarea "With gratitude to Hashem We would like to inform you of the bris of our dear so…"
click at [862, 543] on div "Edit Details: With gratitude to Hashem We would like to inform you of the bris …" at bounding box center [1007, 621] width 570 height 156
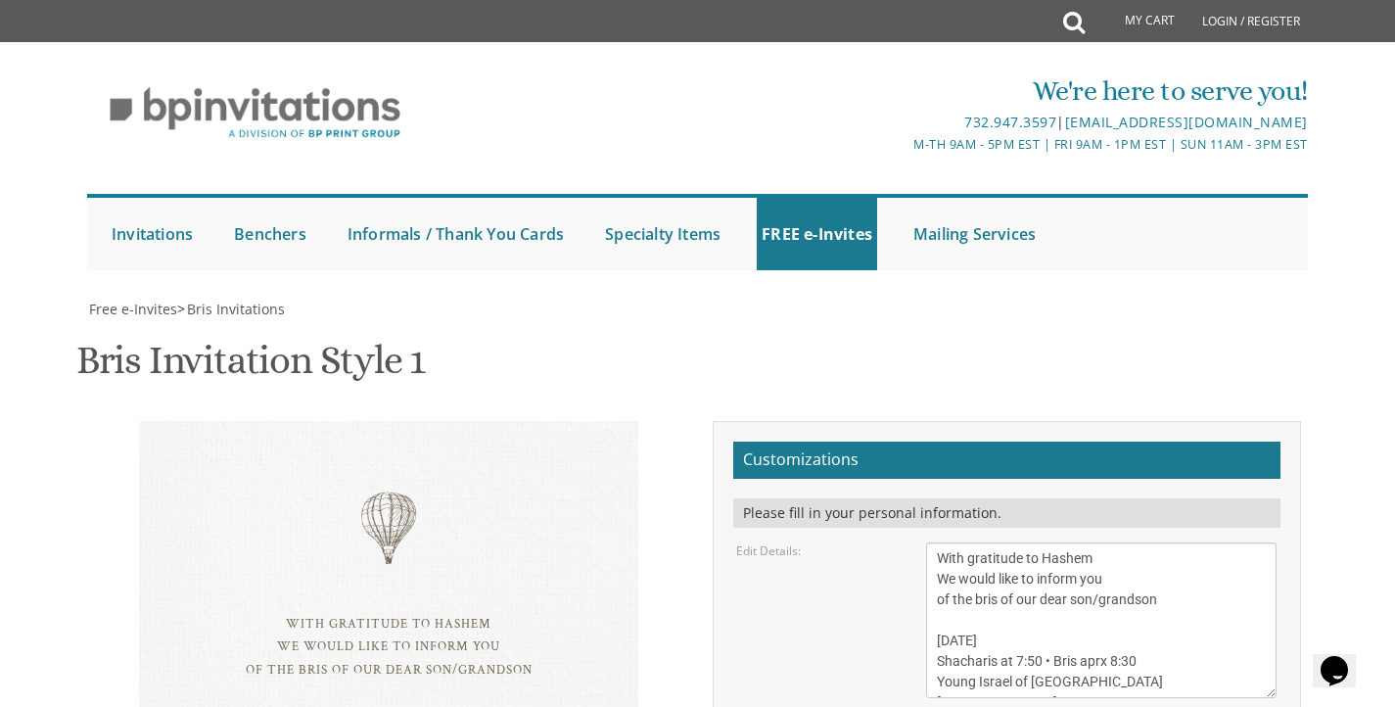
click at [110, 421] on div "With gratitude to Hashem We would like to inform you of the bris of our dear so…" at bounding box center [389, 684] width 589 height 526
type textarea "Rafi and Rachel khavis mr. and mrs. Gershon khavis Mr. and Mrs. Alex Ginzburg"
drag, startPoint x: 1111, startPoint y: 500, endPoint x: 1079, endPoint y: 531, distance: 43.6
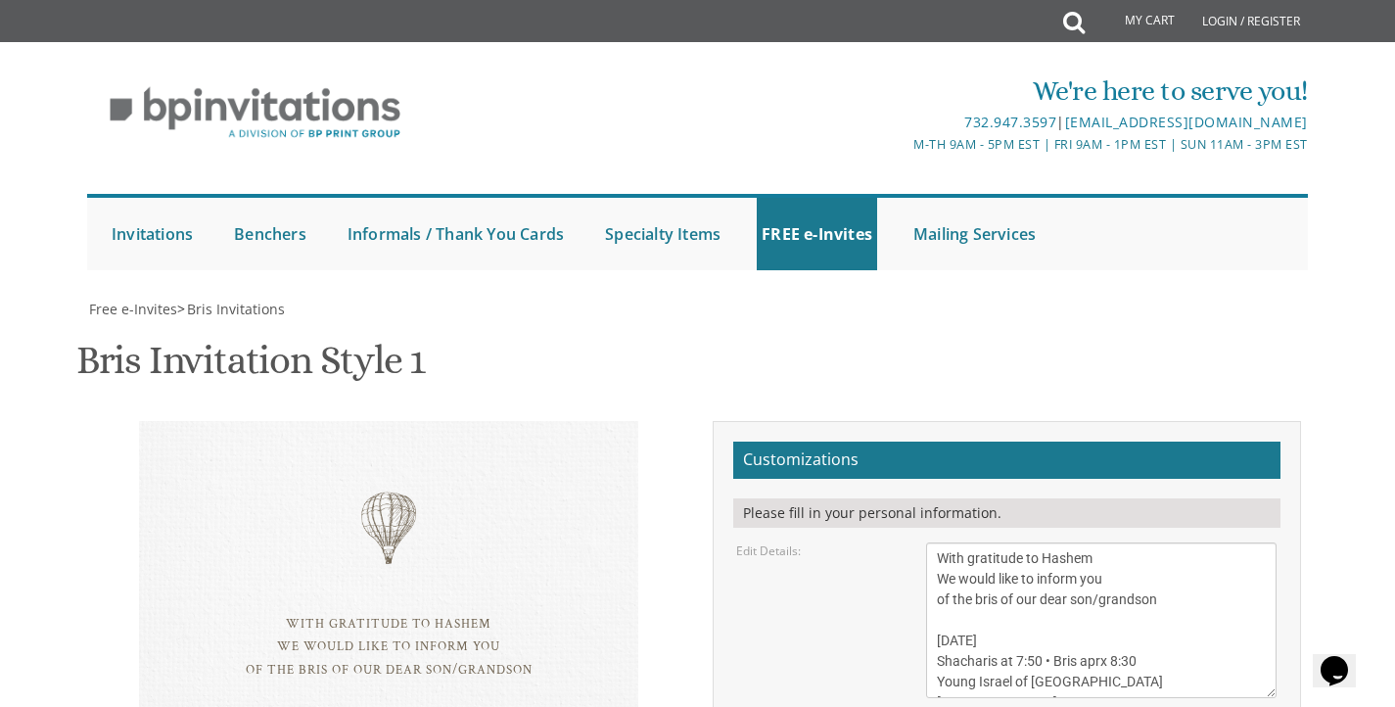
type input "yochevedginzburg@gmail.com"
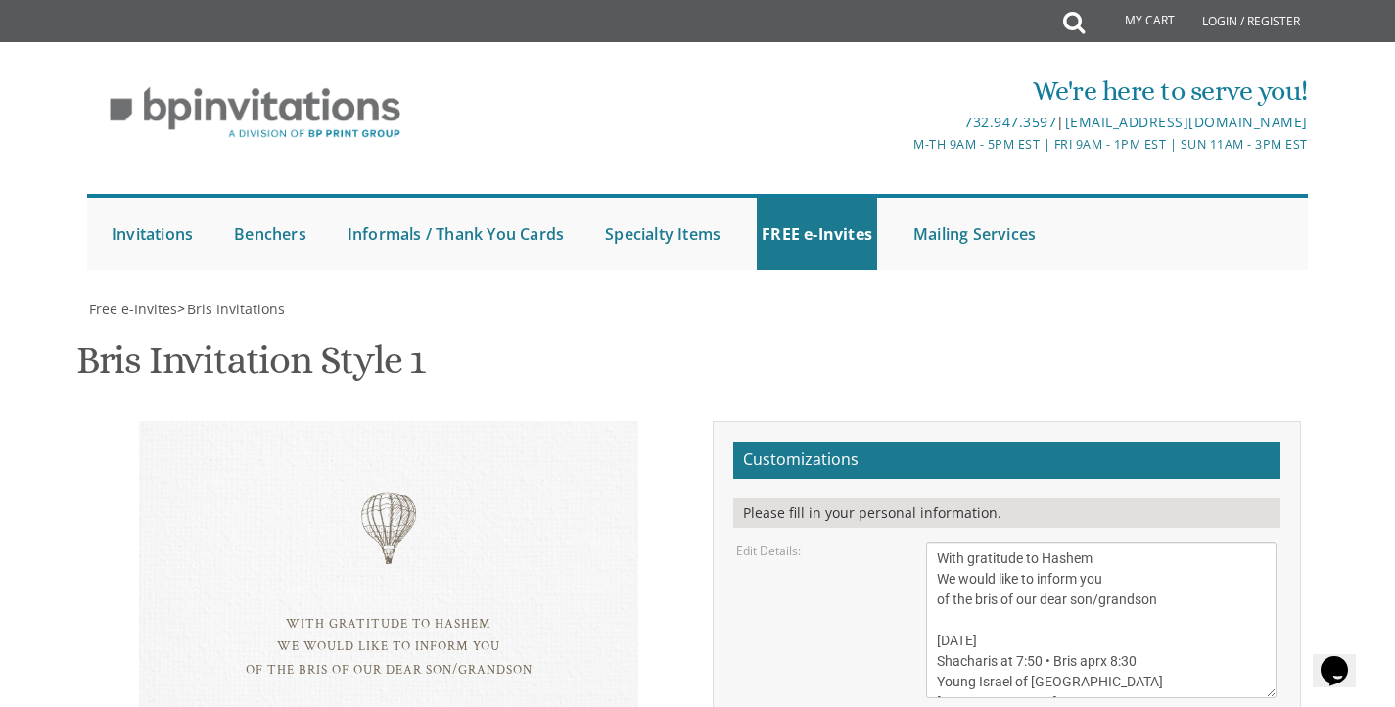
paste textarea "Ephraim"
click at [1026, 543] on textarea "With gratitude to Hashem We would like to inform you of the bris of our dear so…" at bounding box center [1101, 621] width 351 height 156
click at [804, 543] on div "Edit Details: With gratitude to Hashem We would like to inform you of the bris …" at bounding box center [1007, 621] width 570 height 156
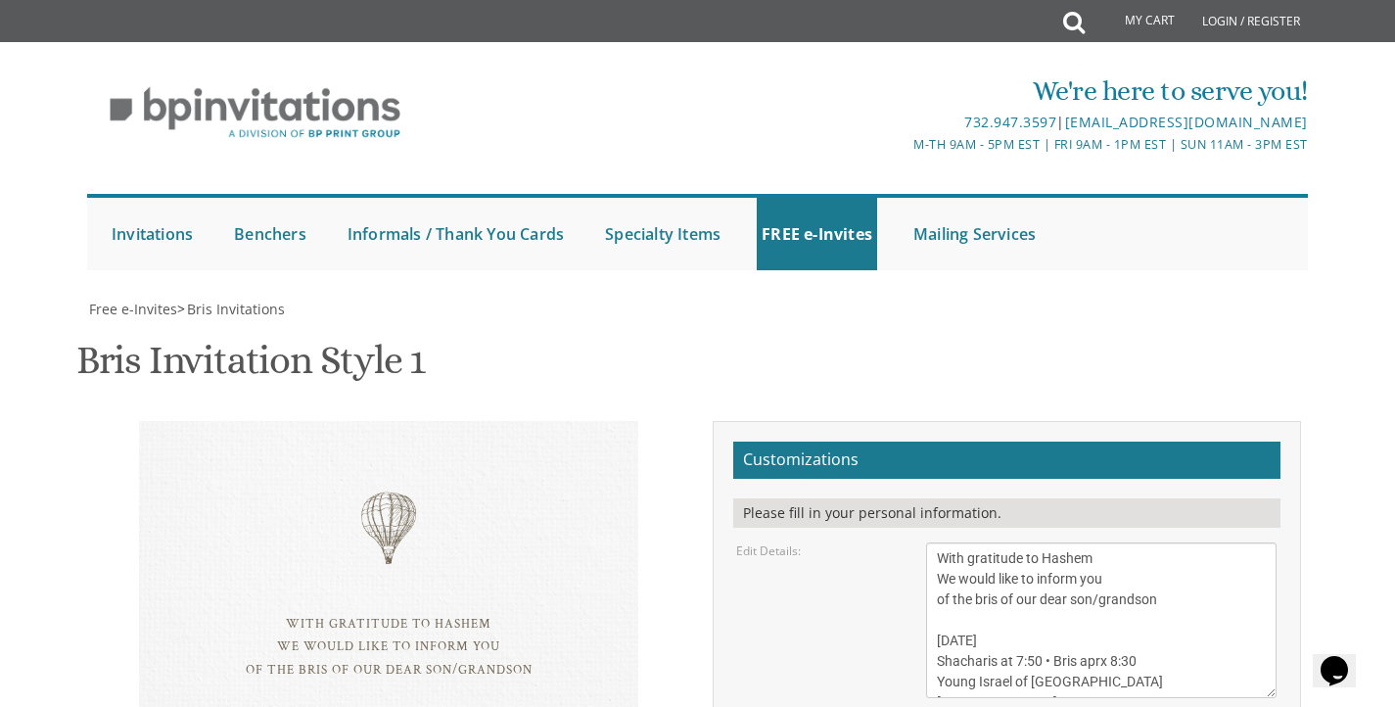
click at [784, 543] on div "Edit Details: With gratitude to Hashem We would like to inform you of the bris …" at bounding box center [1007, 621] width 570 height 156
drag, startPoint x: 955, startPoint y: 263, endPoint x: 940, endPoint y: 177, distance: 87.4
click at [940, 543] on textarea "With gratitude to Hashem We would like to inform you of the bris of our dear so…" at bounding box center [1101, 621] width 351 height 156
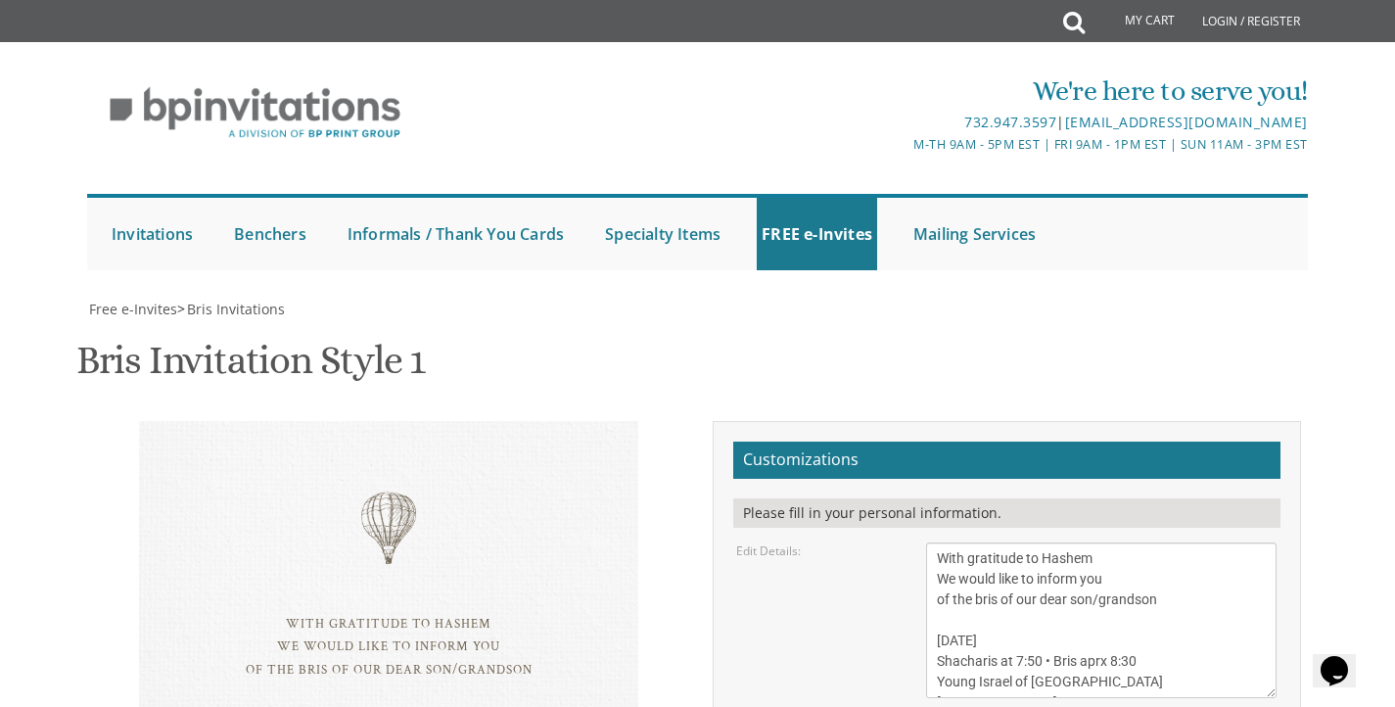
drag, startPoint x: 1125, startPoint y: 284, endPoint x: 915, endPoint y: 261, distance: 211.7
type textarea "Rafi and Rachel khavis"
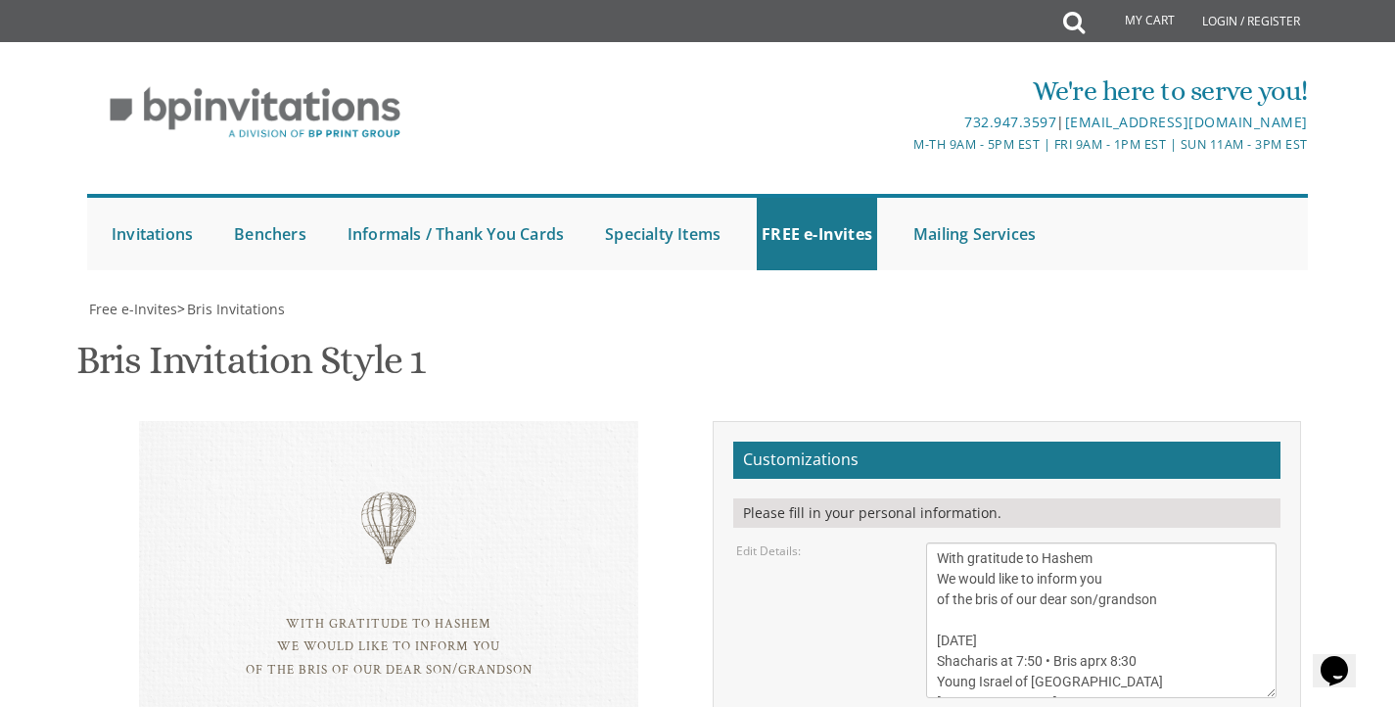
click at [1156, 543] on textarea "With gratitude to Hashem We would like to inform you of the bris of our dear so…" at bounding box center [1101, 621] width 351 height 156
type textarea "With gratitude to Hashem We would like to inform you of the bris of our dear so…"
click at [661, 421] on div "With gratitude to Hashem We would like to inform you of the bris of our dear so…" at bounding box center [389, 661] width 589 height 481
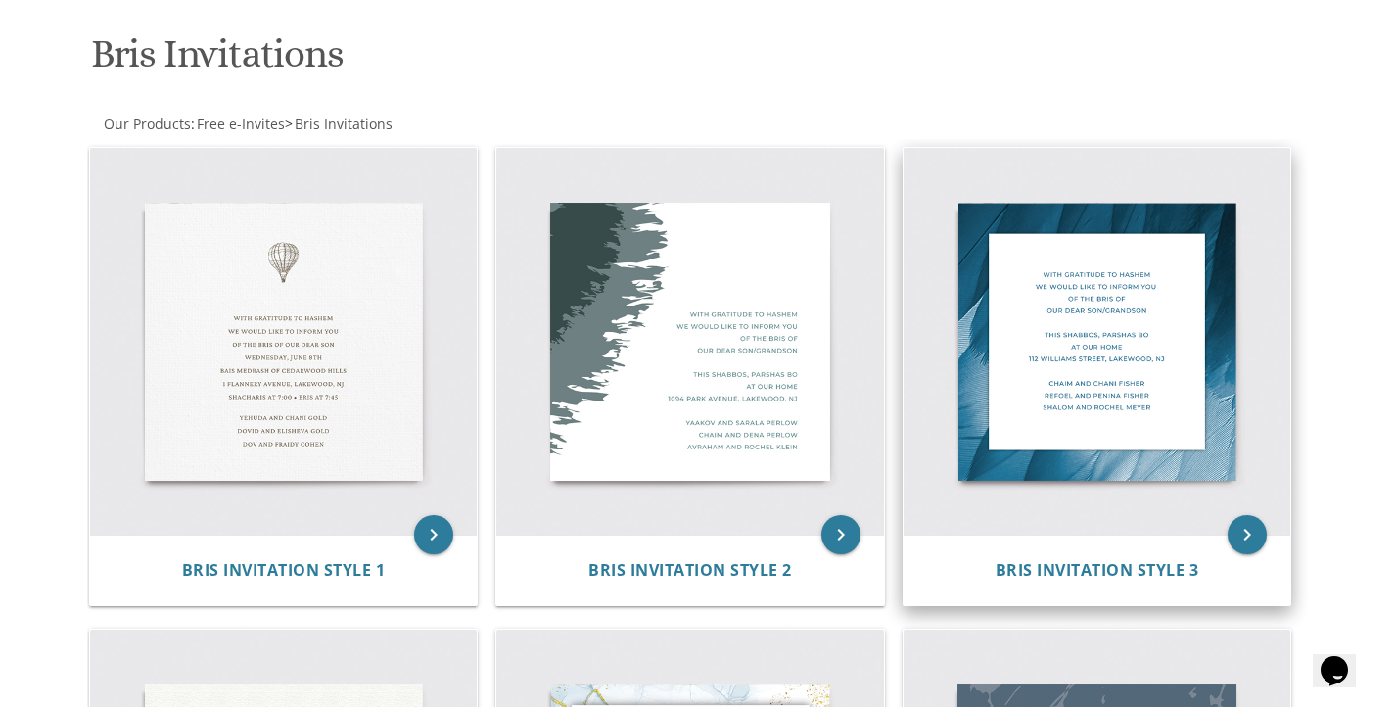
scroll to position [257, 0]
